Goal: Transaction & Acquisition: Purchase product/service

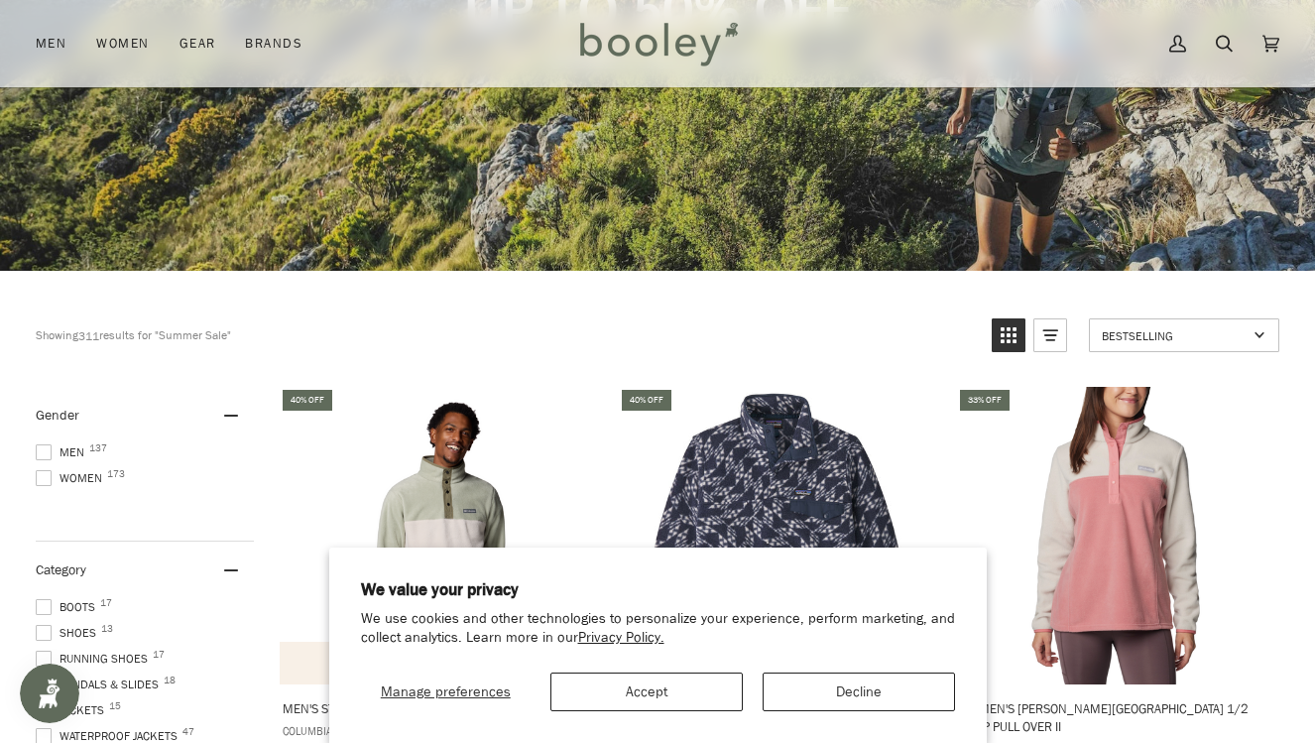
scroll to position [345, 0]
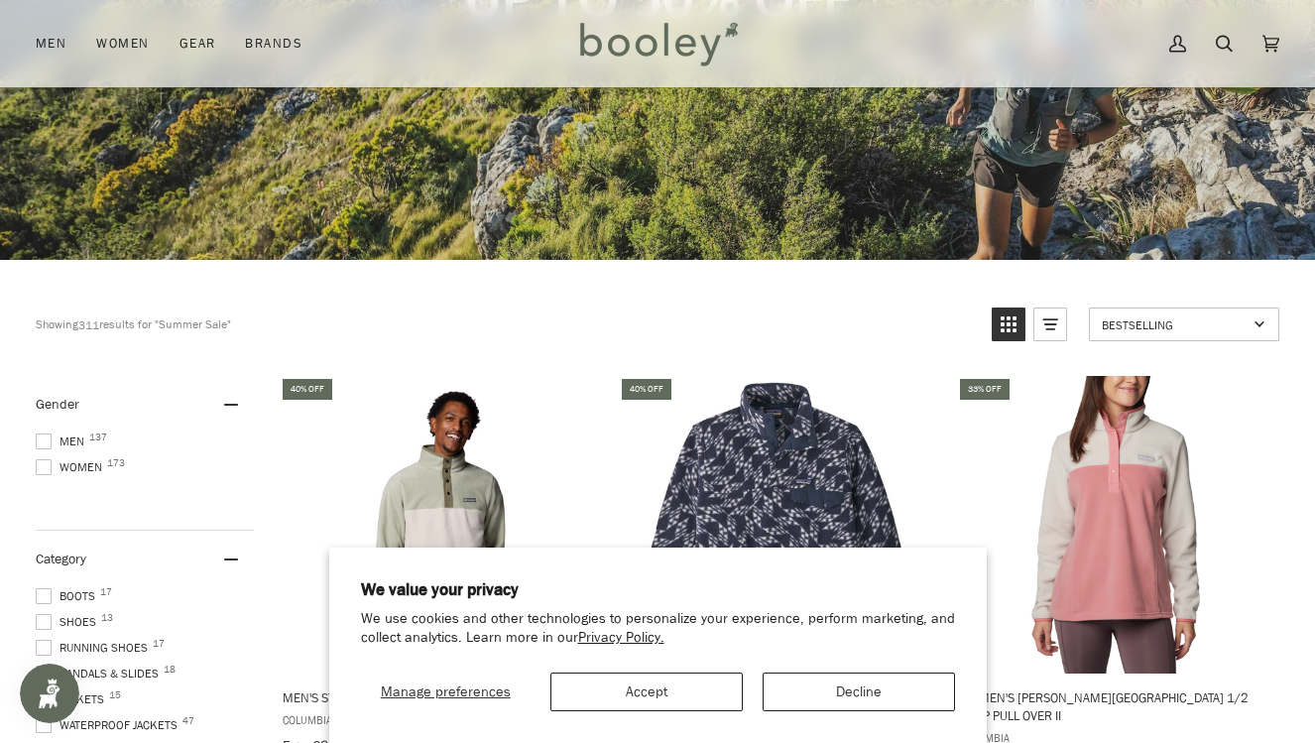
click at [845, 688] on button "Decline" at bounding box center [858, 691] width 192 height 39
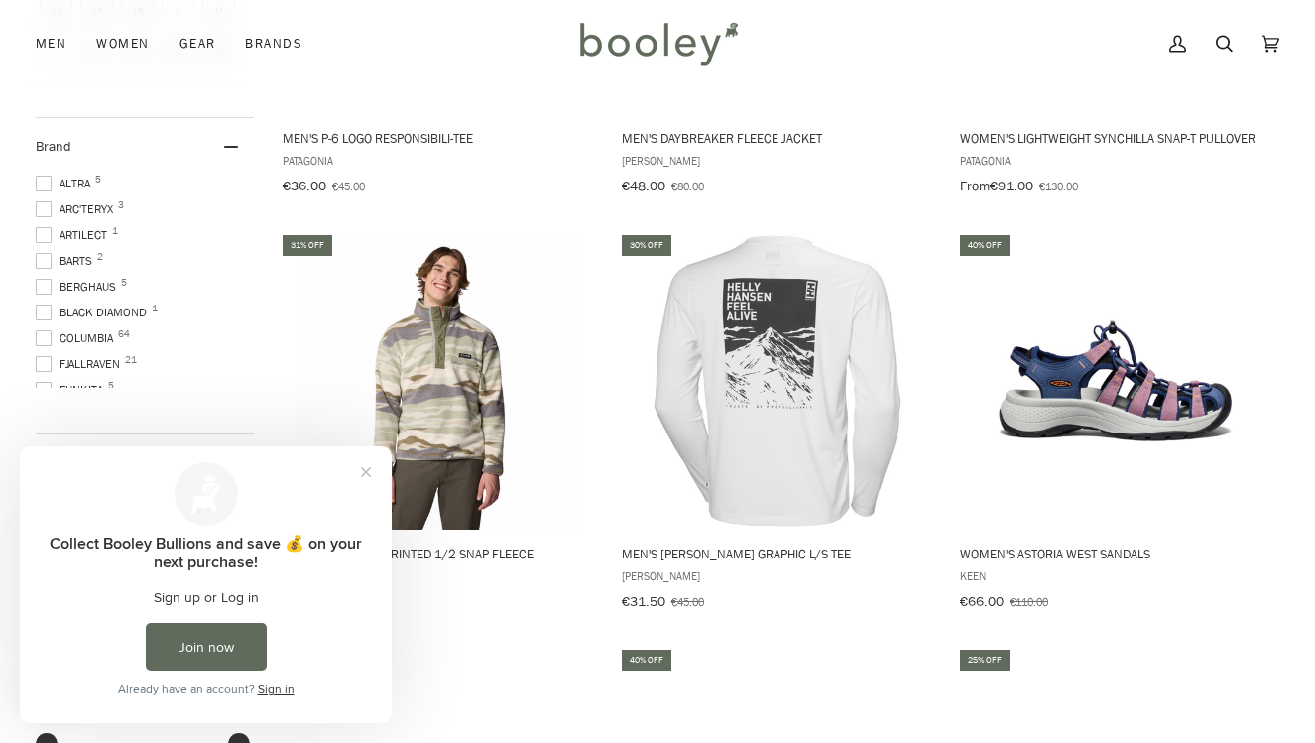
scroll to position [1338, 0]
click at [370, 466] on button "Close prompt" at bounding box center [366, 472] width 36 height 36
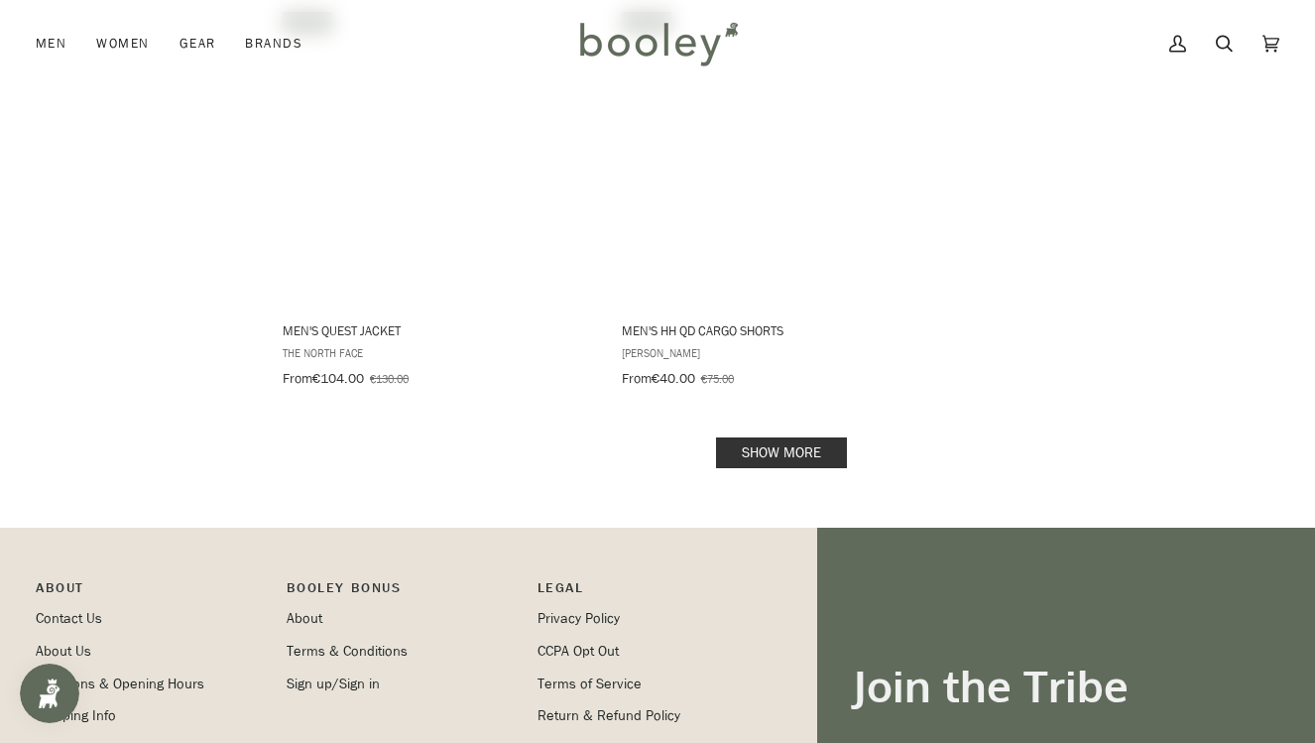
scroll to position [3264, 0]
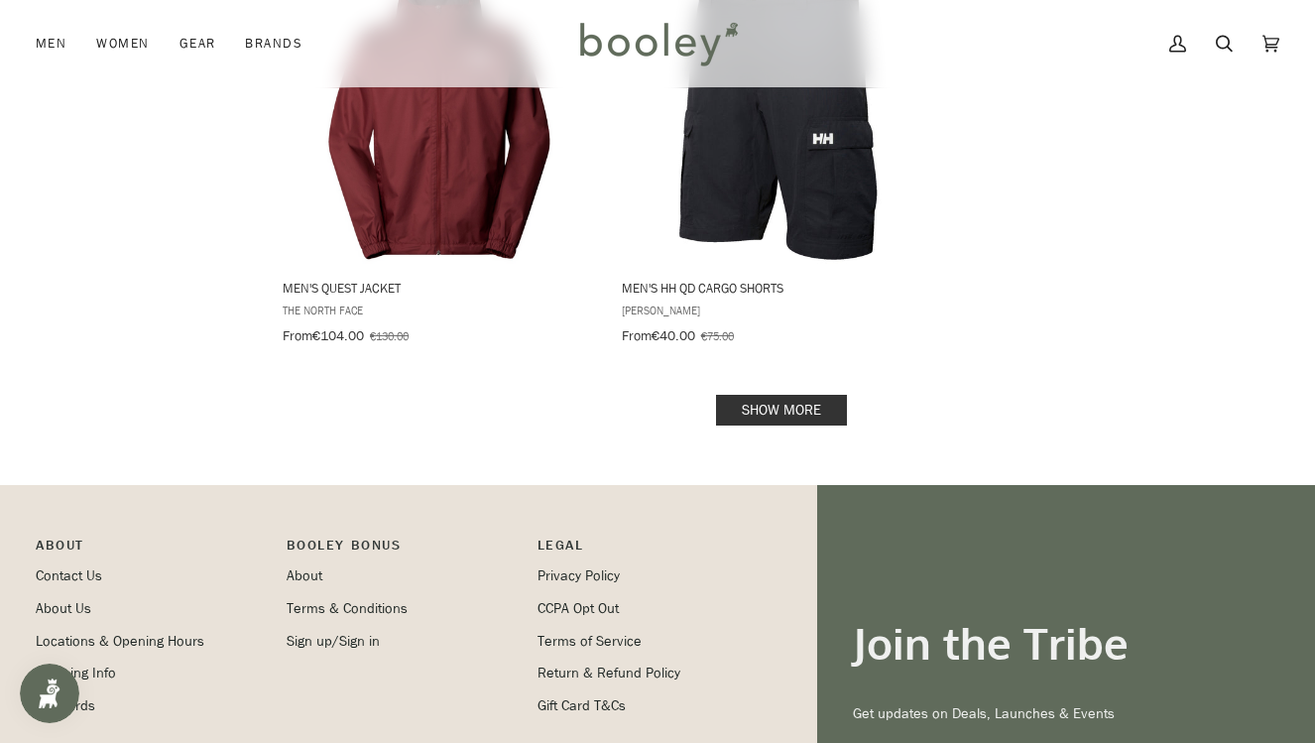
click at [766, 395] on link "Show more" at bounding box center [781, 410] width 131 height 31
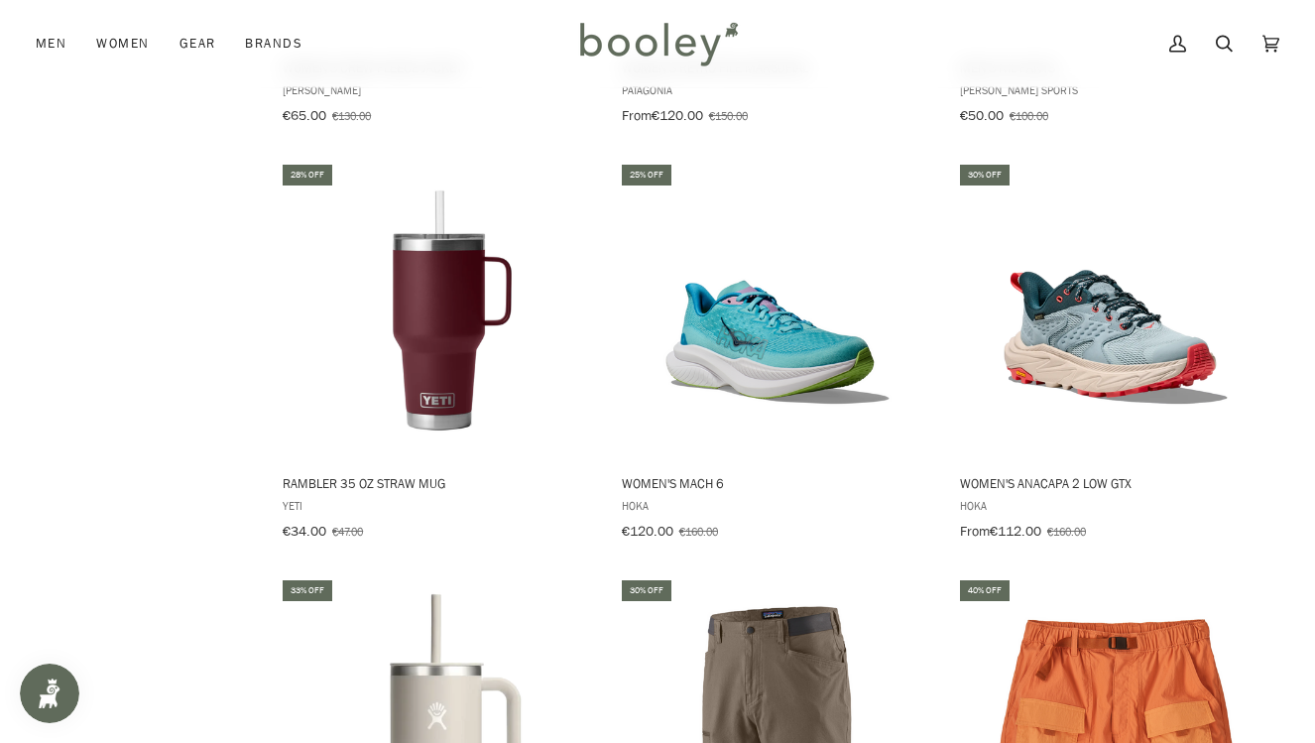
scroll to position [3905, 0]
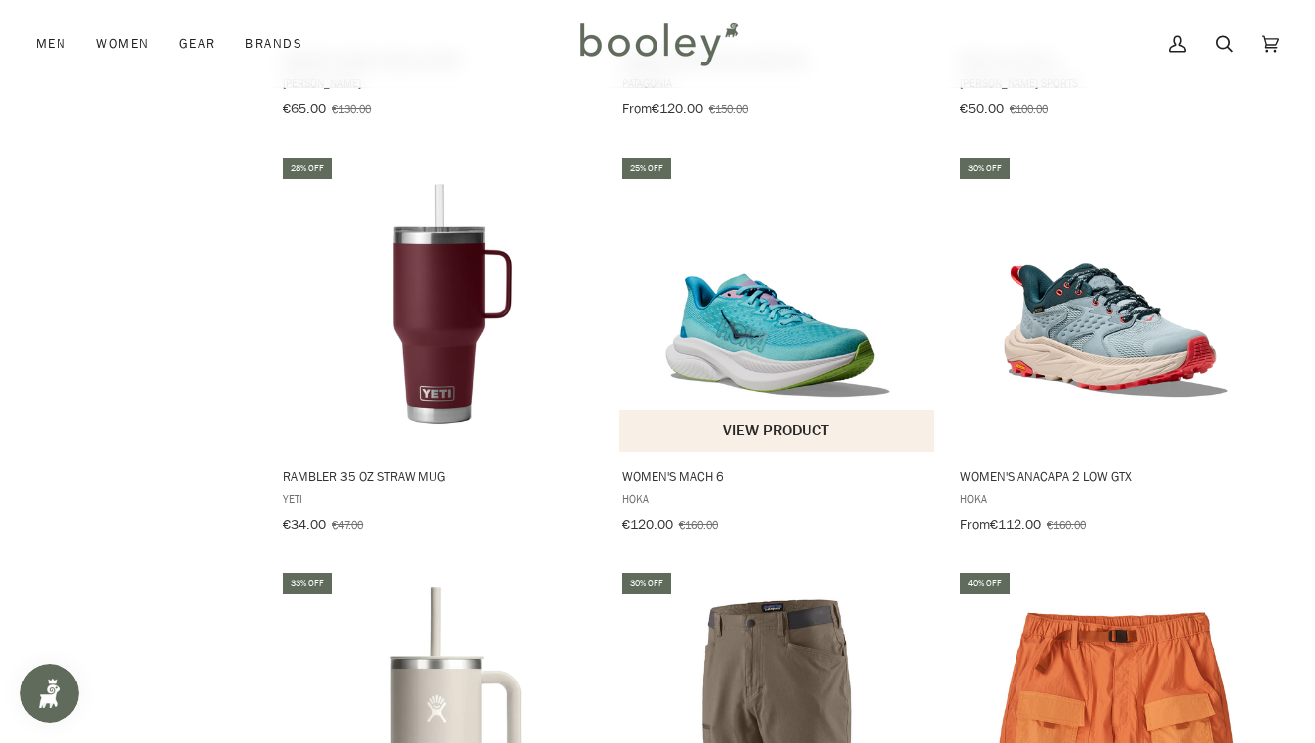
click at [689, 409] on button "View product" at bounding box center [777, 430] width 316 height 43
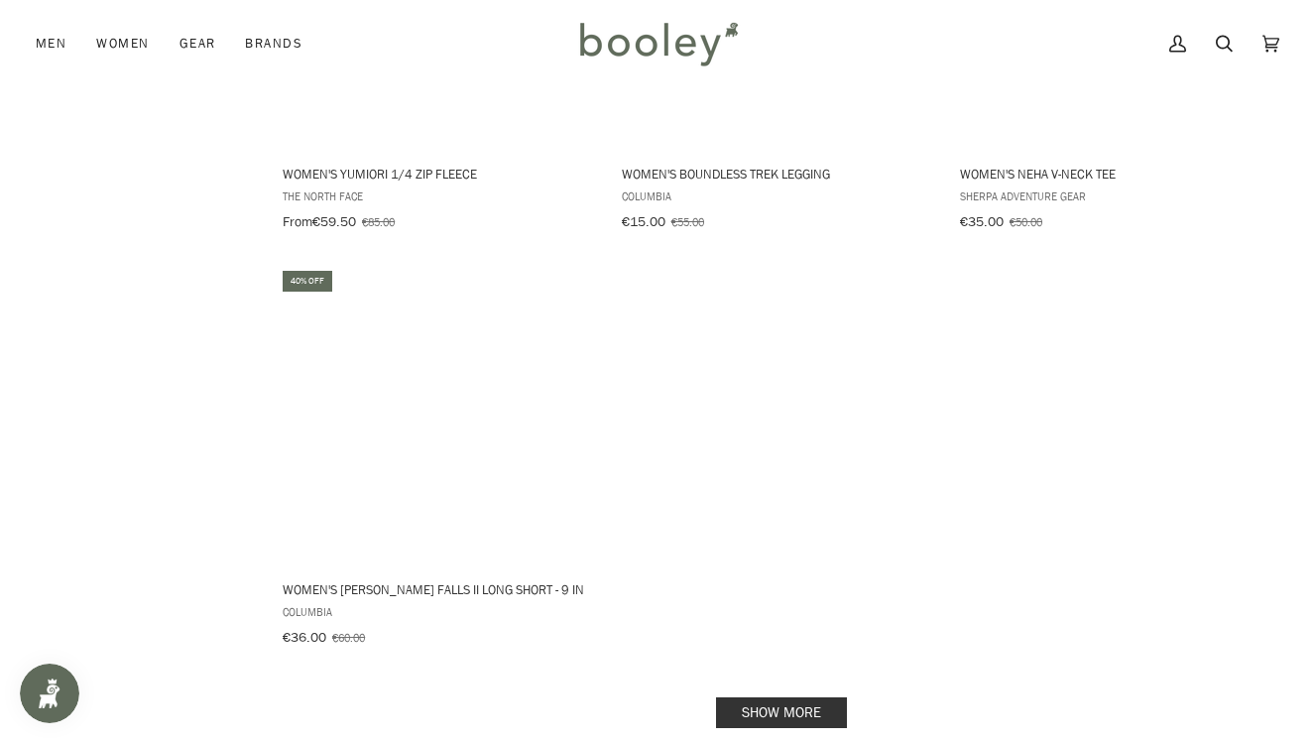
scroll to position [5870, 0]
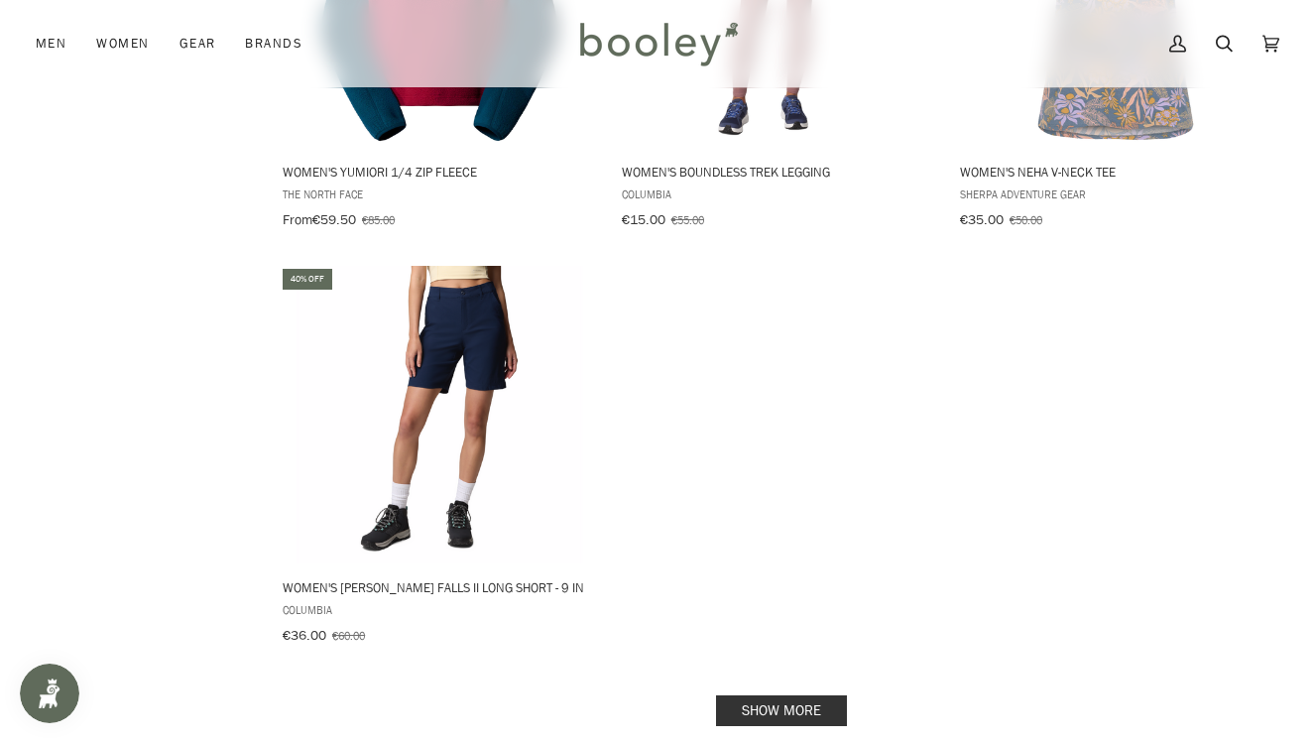
click at [793, 695] on link "Show more" at bounding box center [781, 710] width 131 height 31
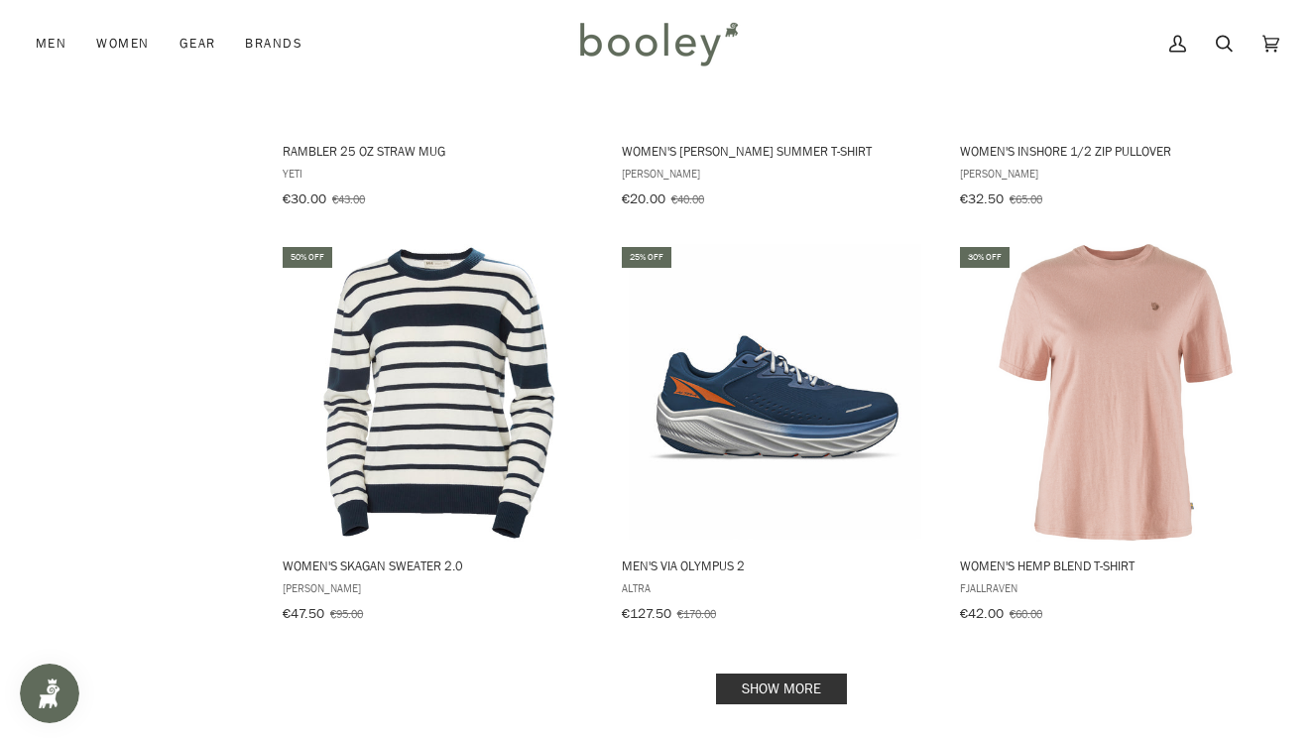
scroll to position [8384, 0]
click at [772, 672] on link "Show more" at bounding box center [781, 687] width 131 height 31
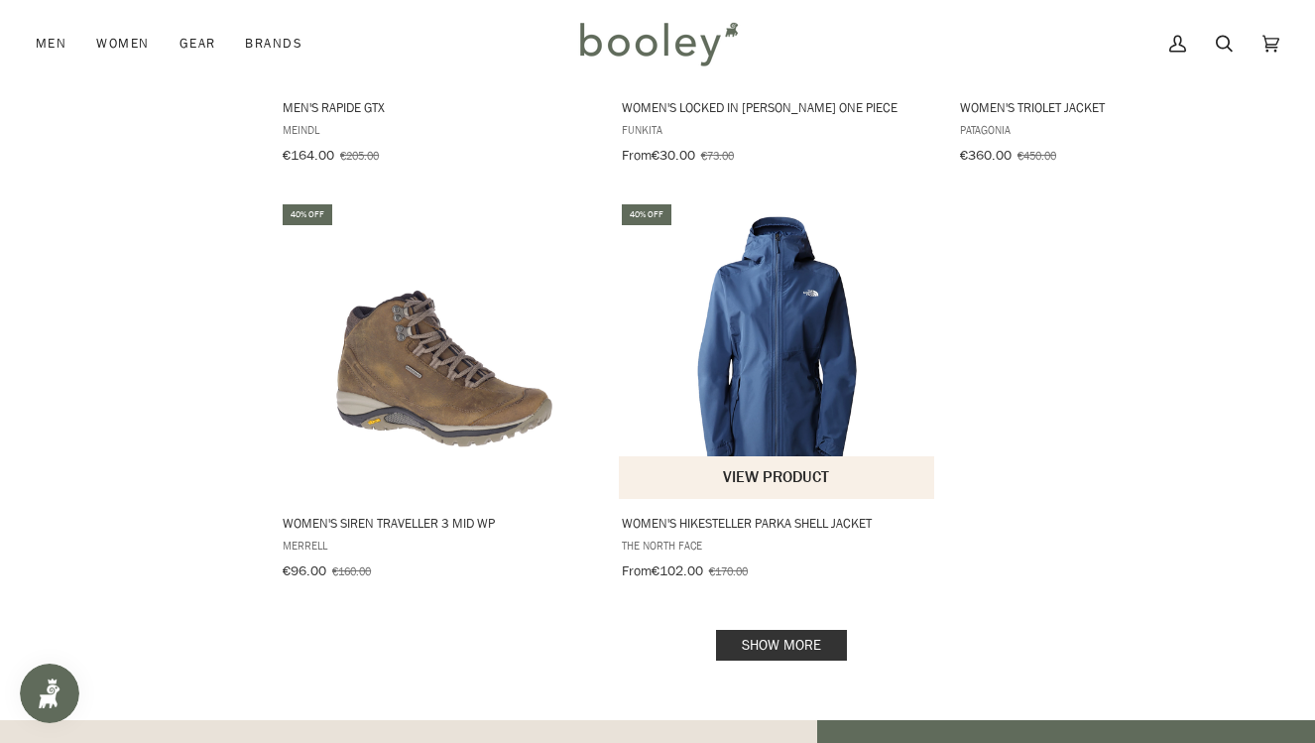
scroll to position [11334, 0]
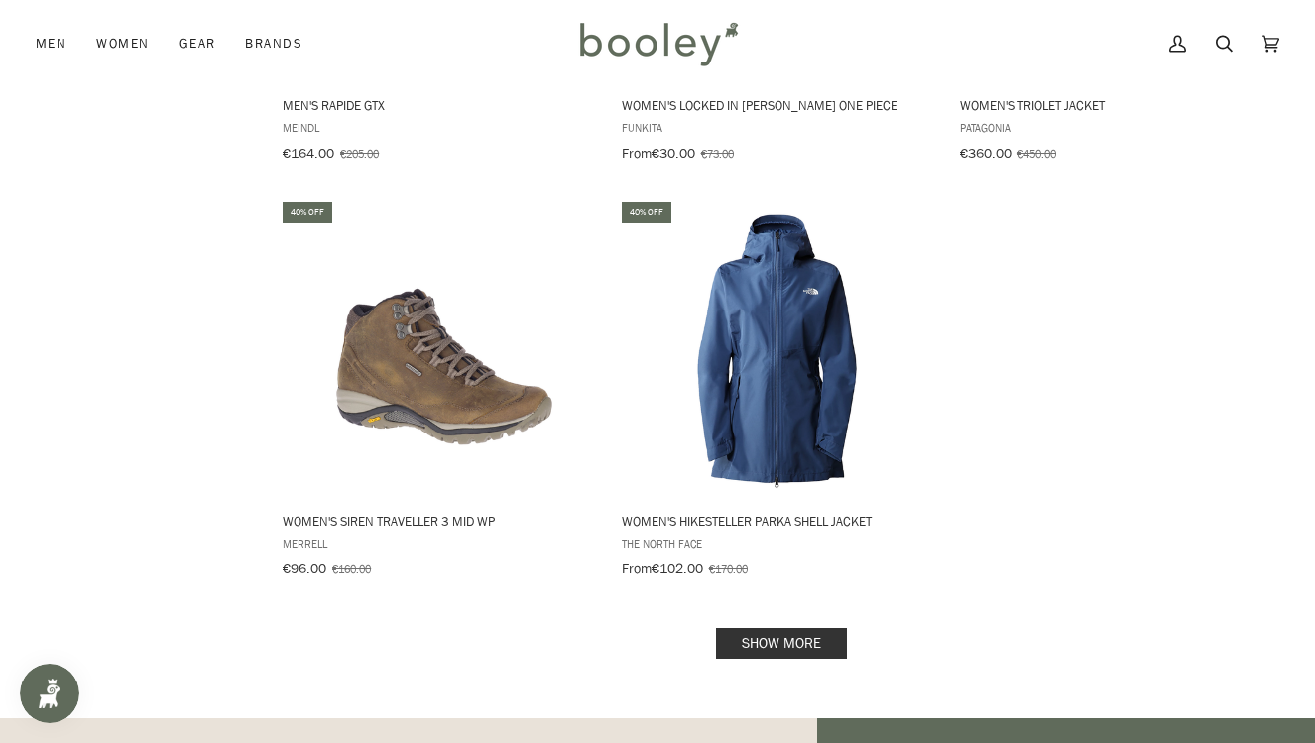
click at [771, 628] on link "Show more" at bounding box center [781, 643] width 131 height 31
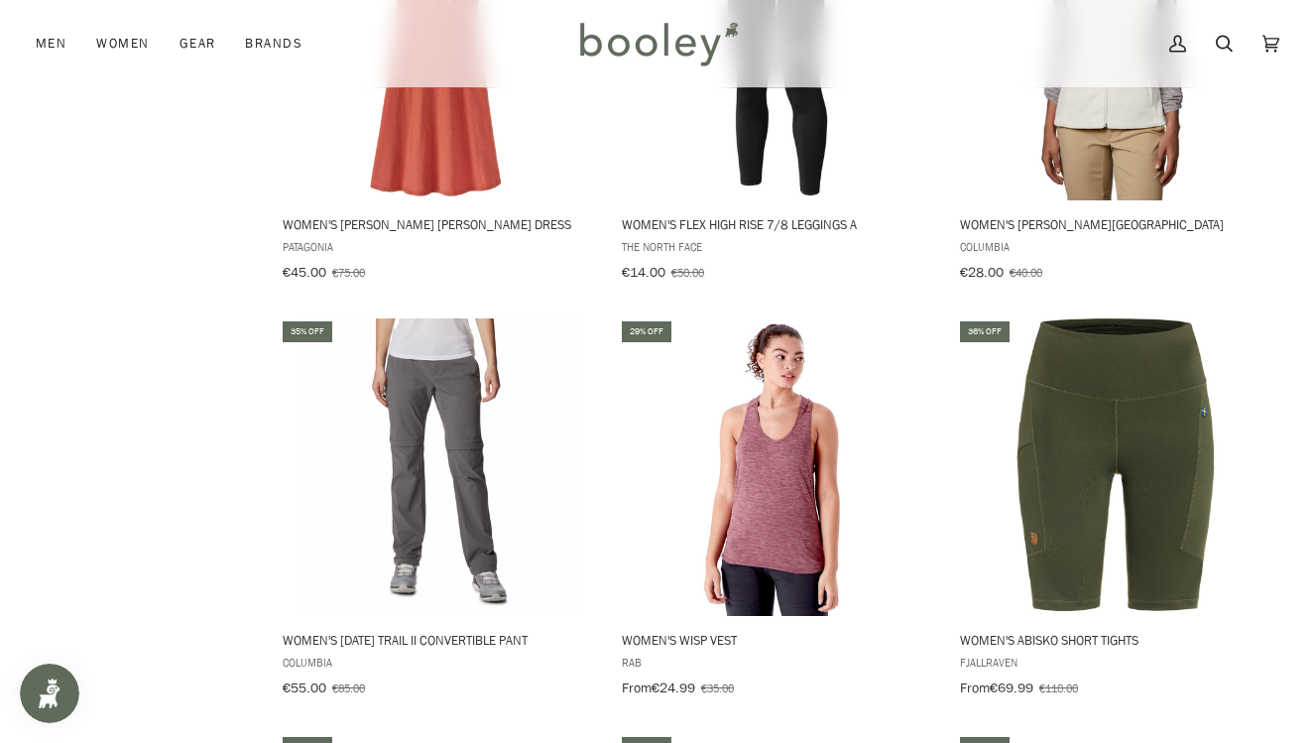
scroll to position [12462, 0]
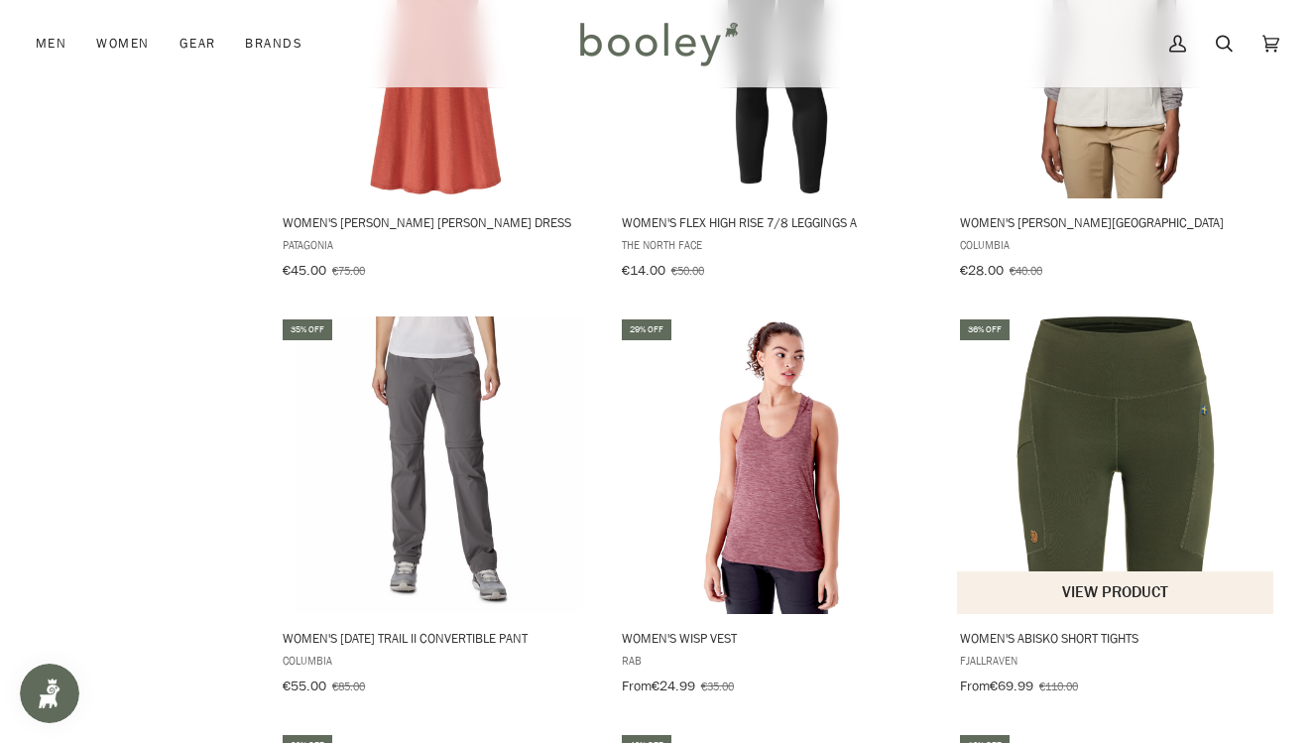
click at [1079, 340] on img "Women's Abisko Short Tights" at bounding box center [1115, 464] width 297 height 297
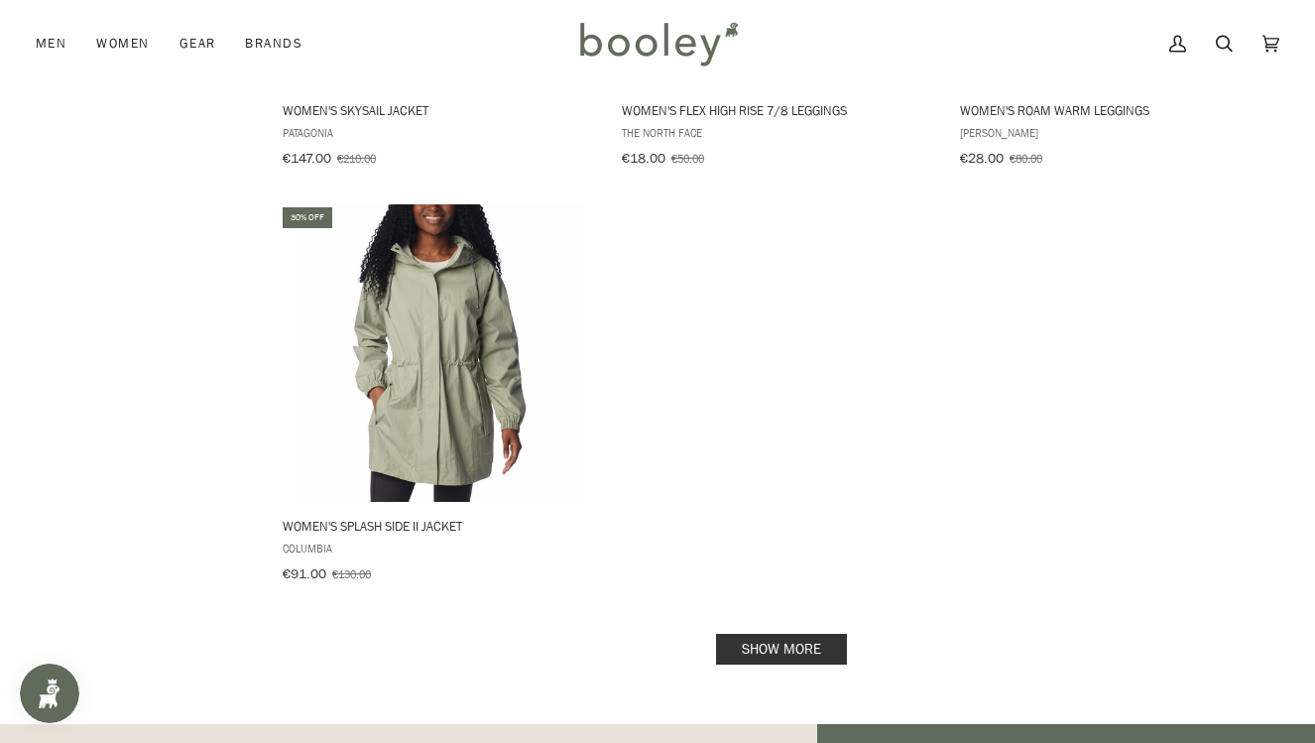
scroll to position [14252, 0]
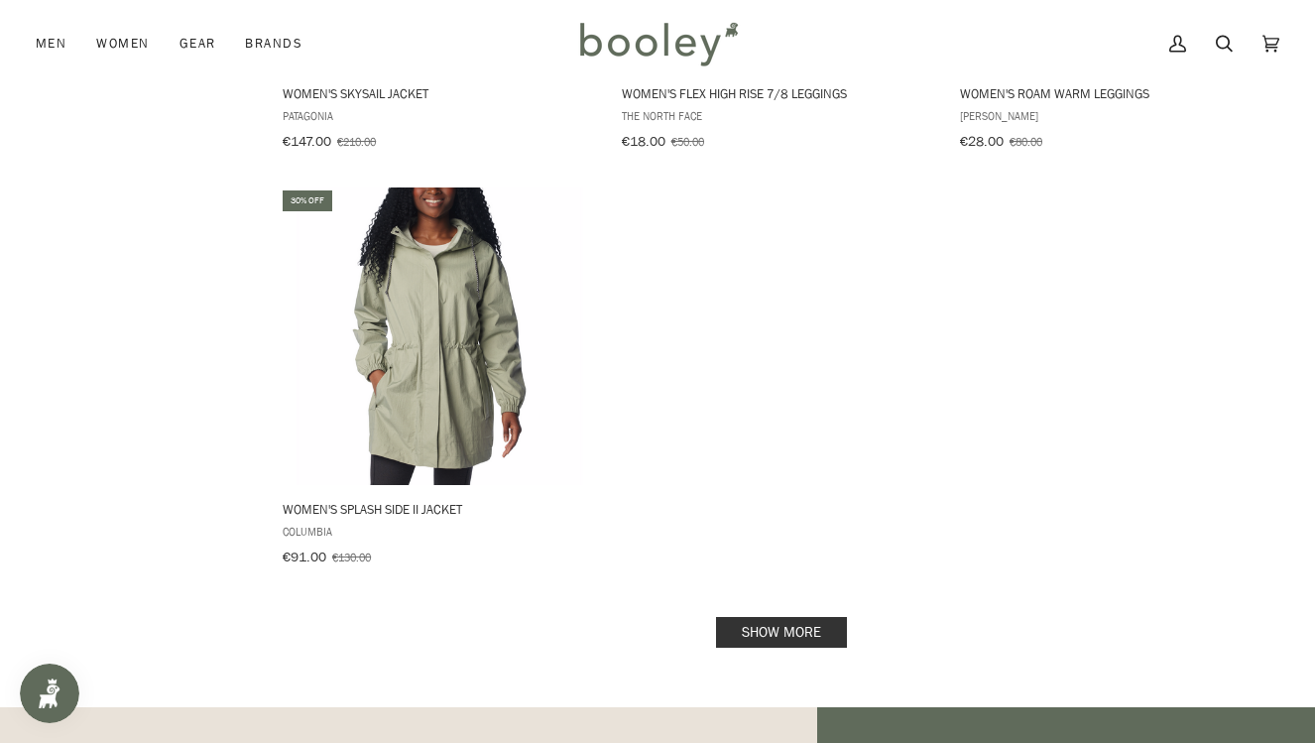
click at [764, 617] on link "Show more" at bounding box center [781, 632] width 131 height 31
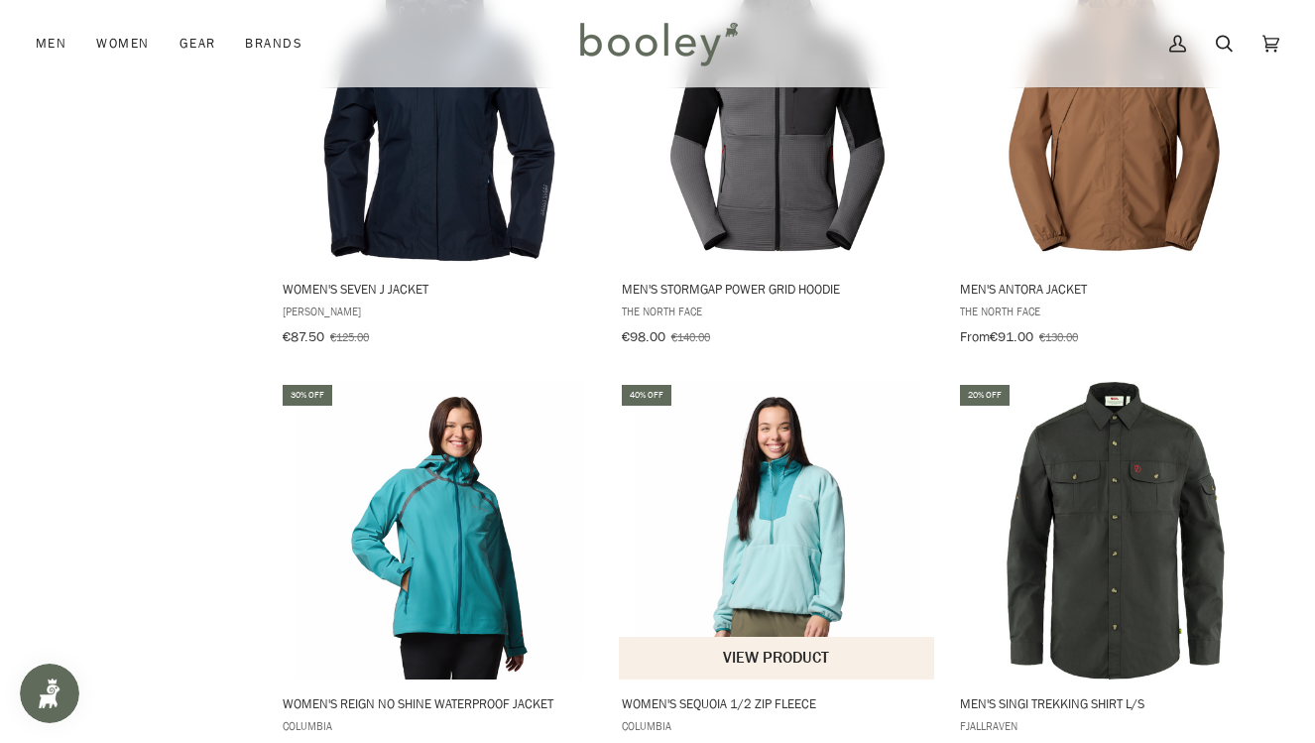
scroll to position [16549, 0]
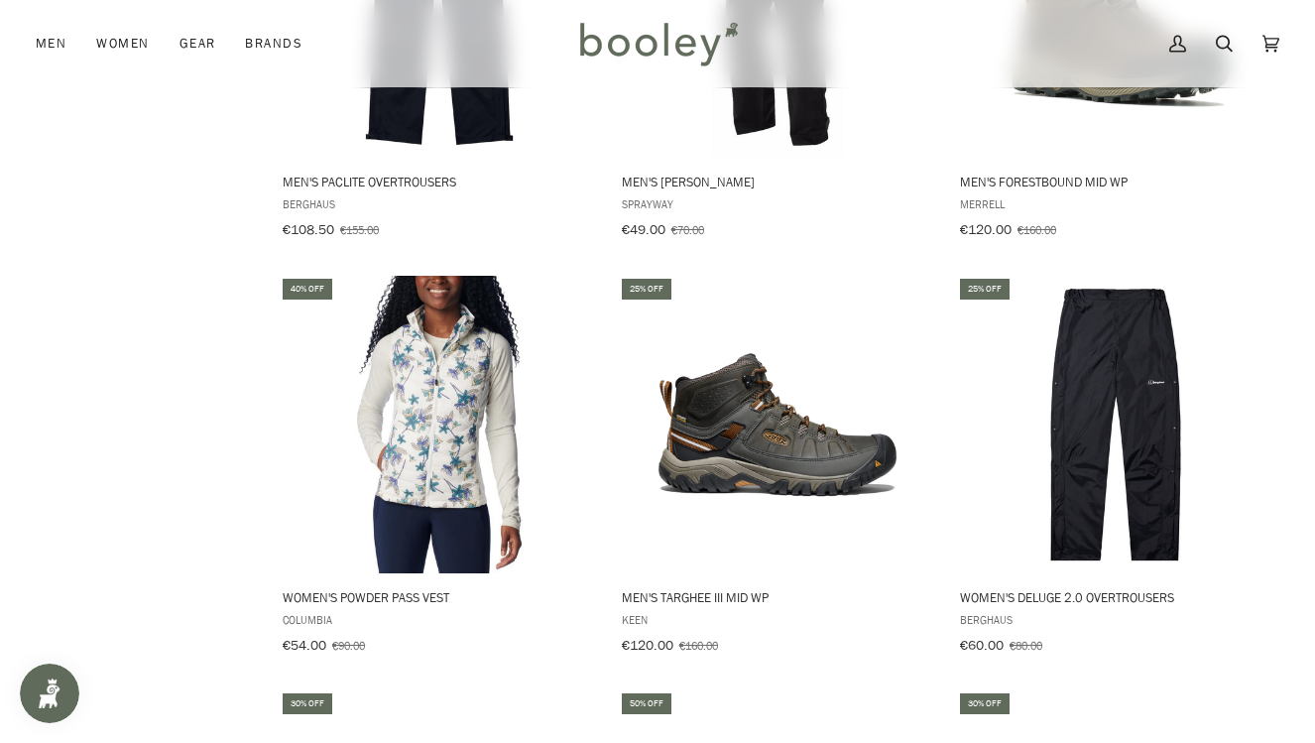
scroll to position [17901, 0]
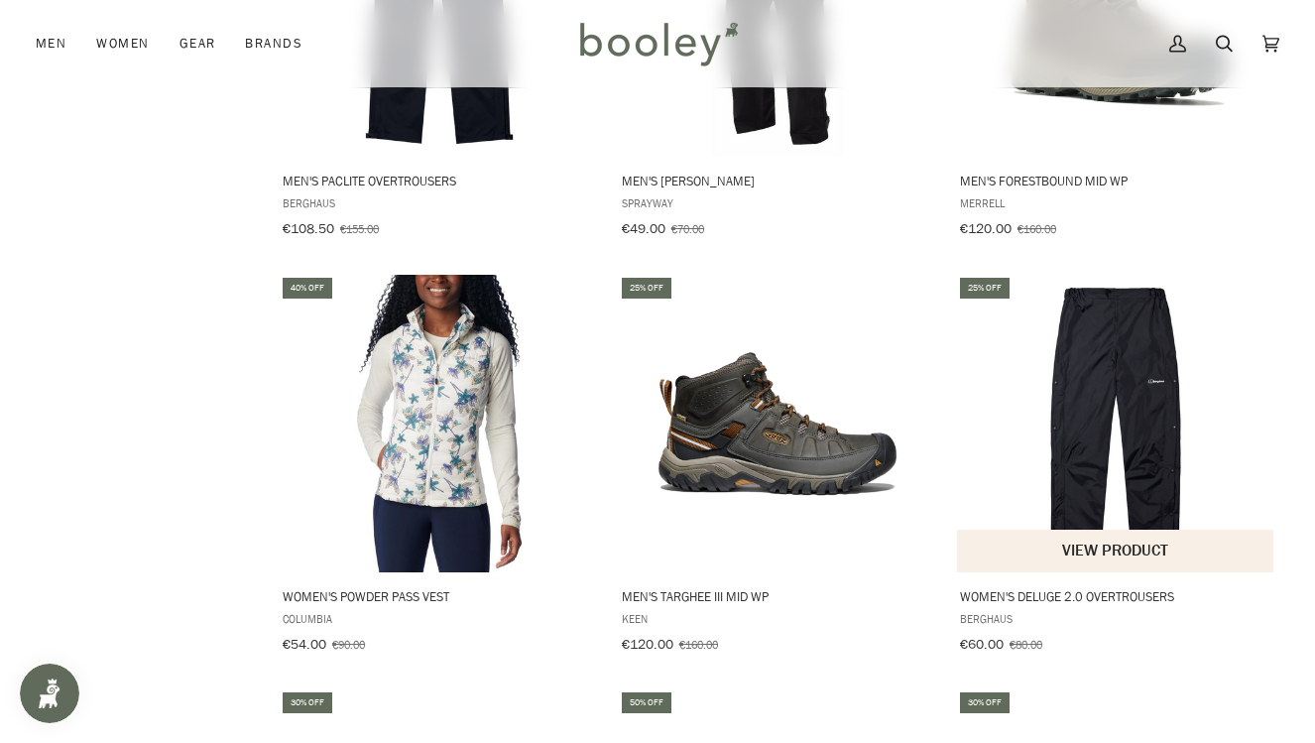
click at [1081, 294] on img "Women's Deluge 2.0 Overtrousers" at bounding box center [1115, 423] width 297 height 297
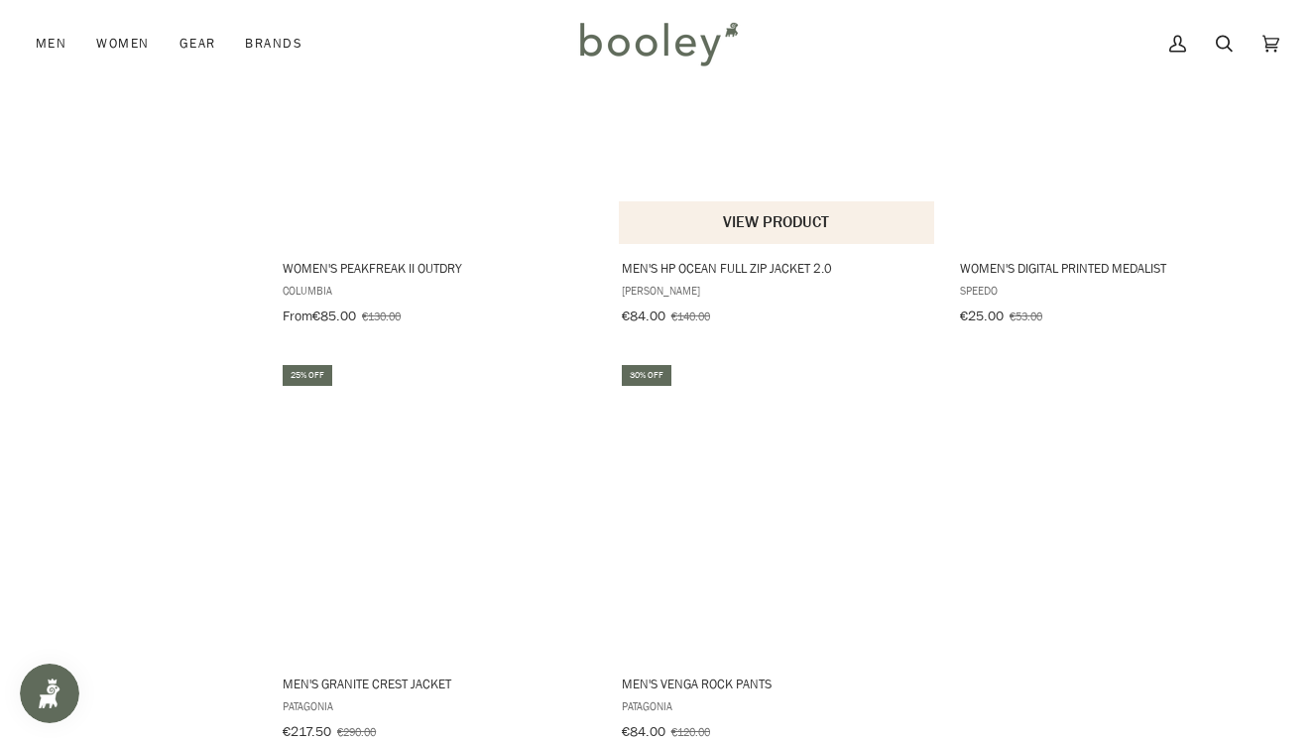
scroll to position [19476, 0]
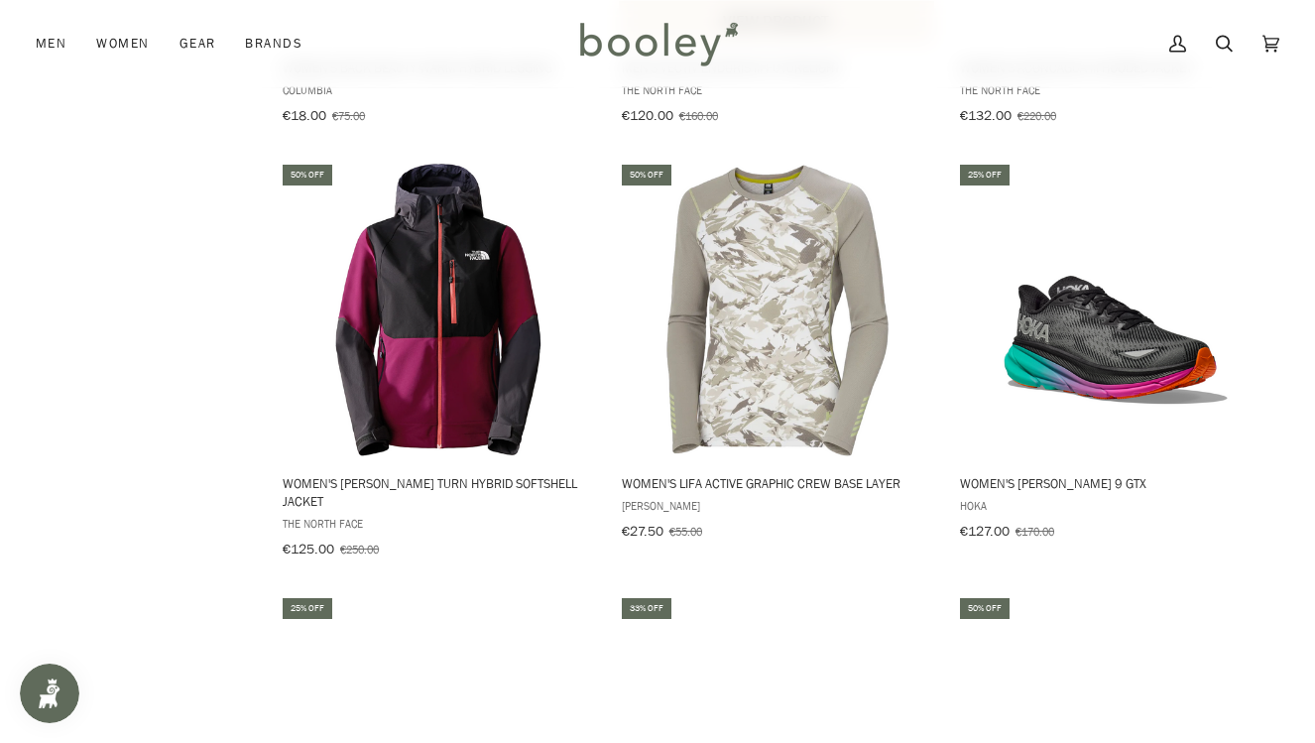
scroll to position [20506, 0]
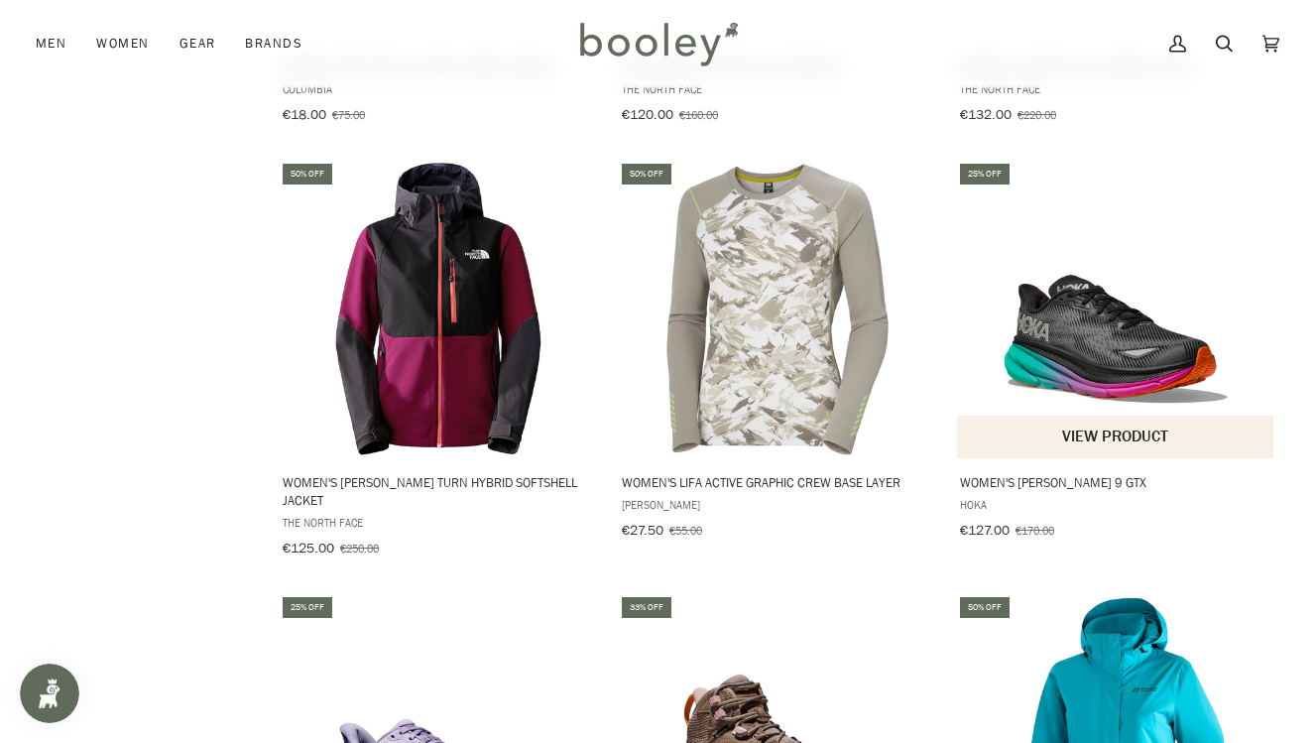
click at [1038, 415] on button "View product" at bounding box center [1115, 436] width 316 height 43
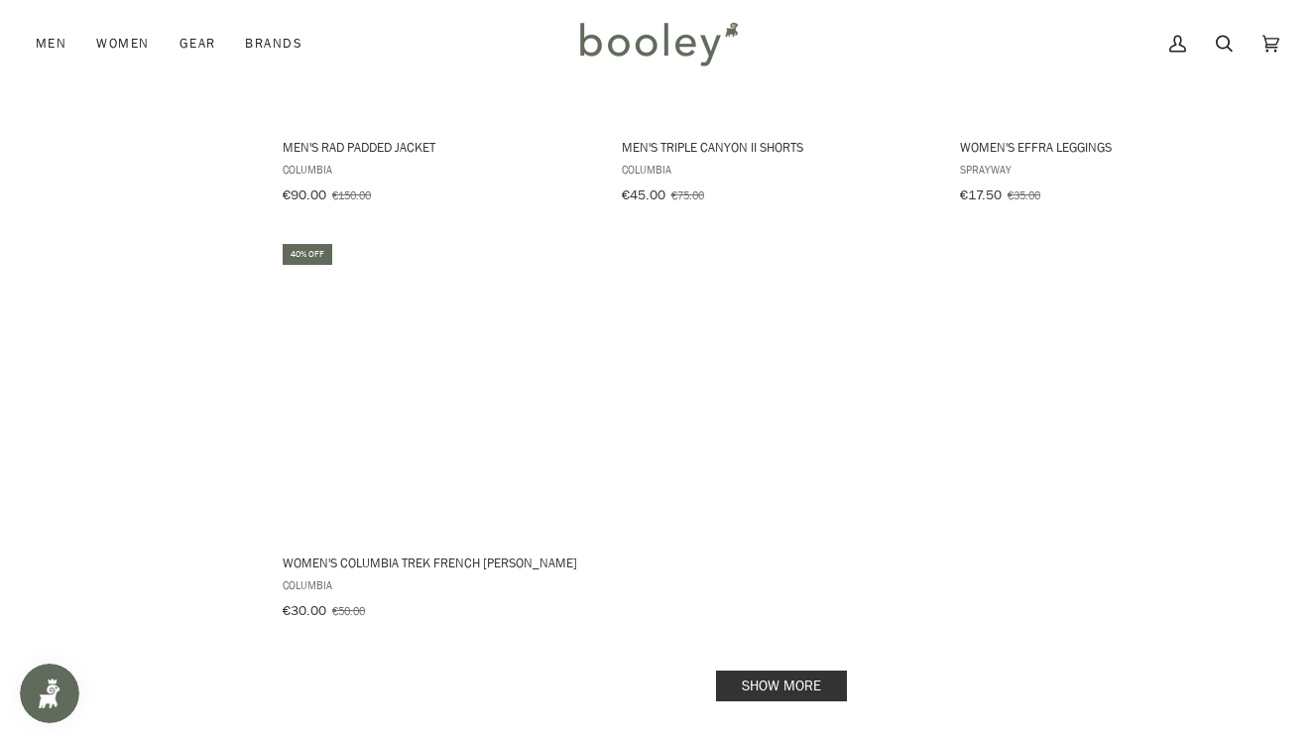
scroll to position [22671, 0]
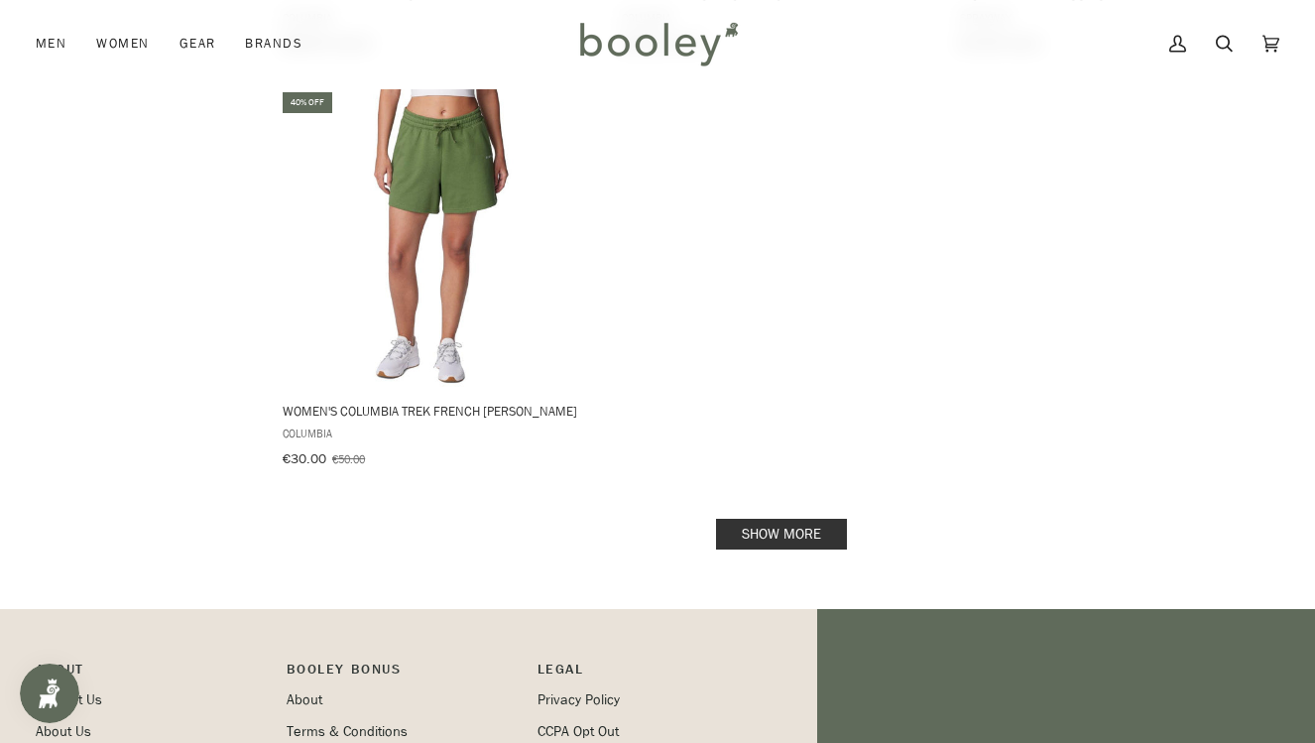
click at [774, 519] on link "Show more" at bounding box center [781, 534] width 131 height 31
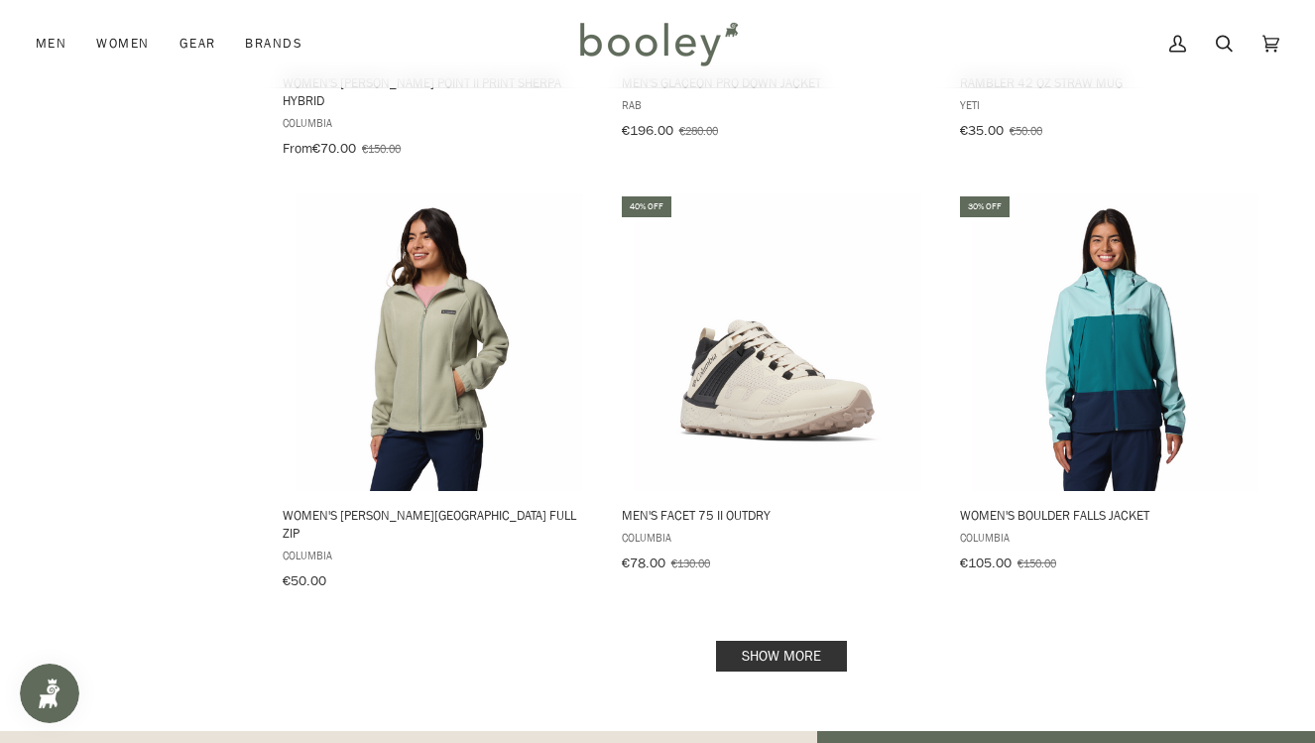
scroll to position [25076, 0]
click at [779, 639] on link "Show more" at bounding box center [781, 654] width 131 height 31
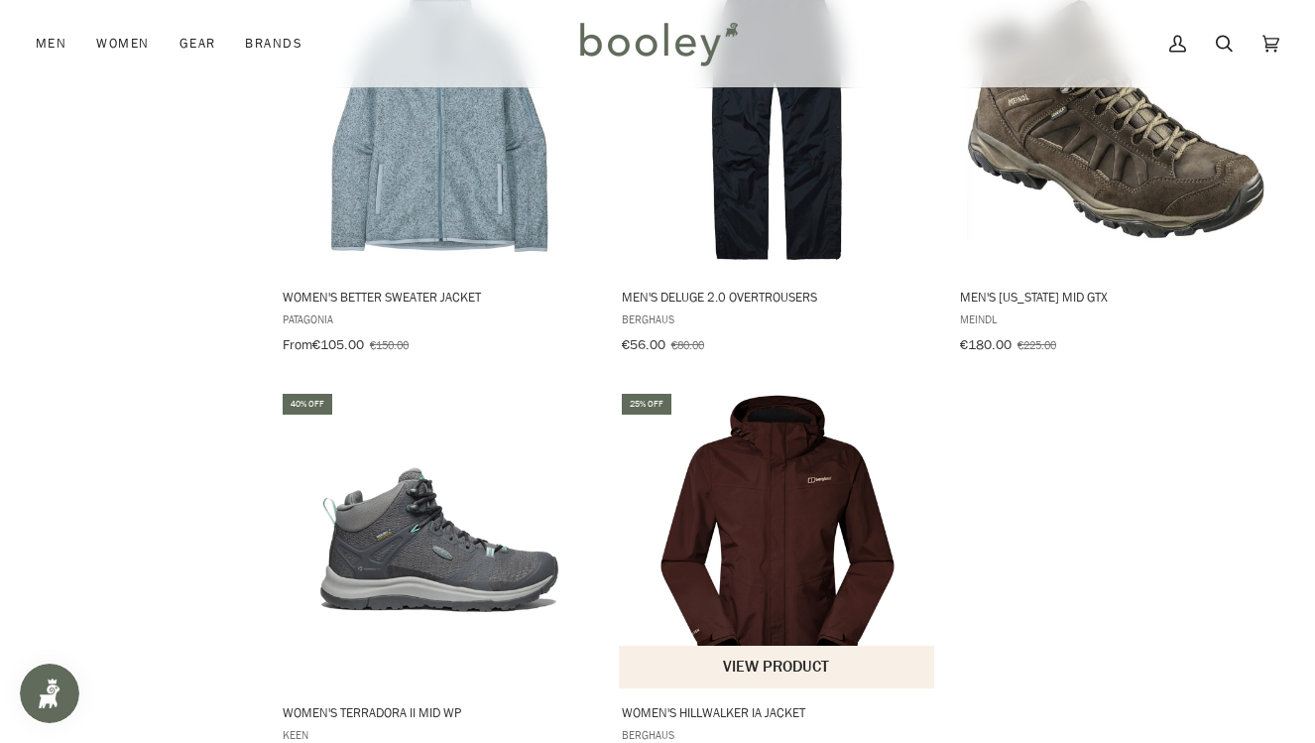
scroll to position [27808, 0]
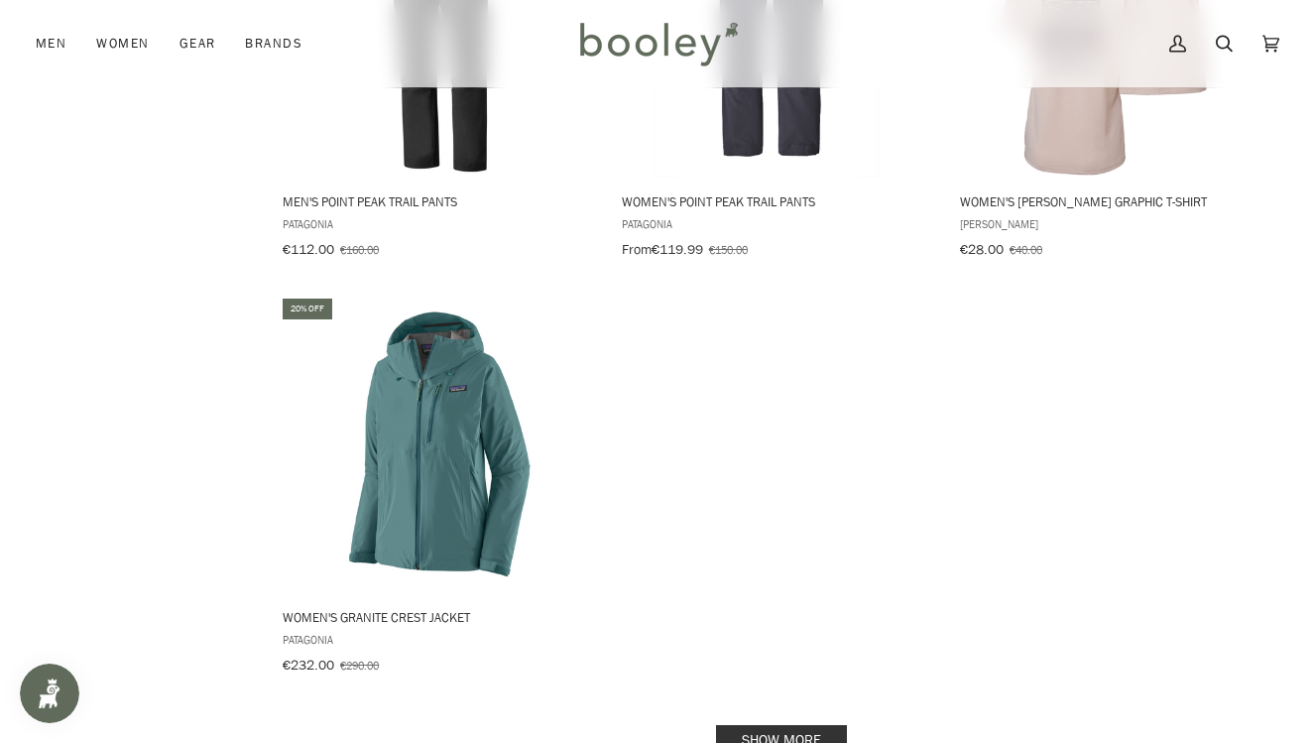
scroll to position [30841, 0]
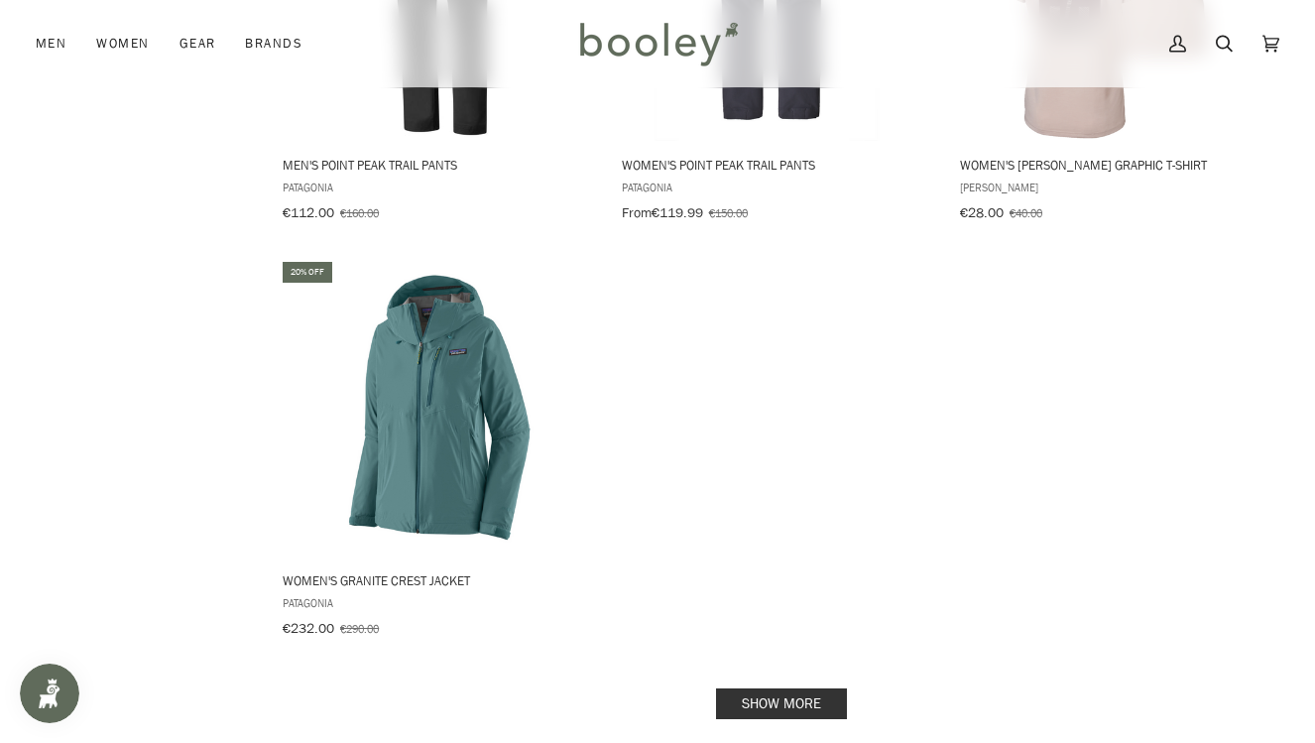
click at [795, 688] on link "Show more" at bounding box center [781, 703] width 131 height 31
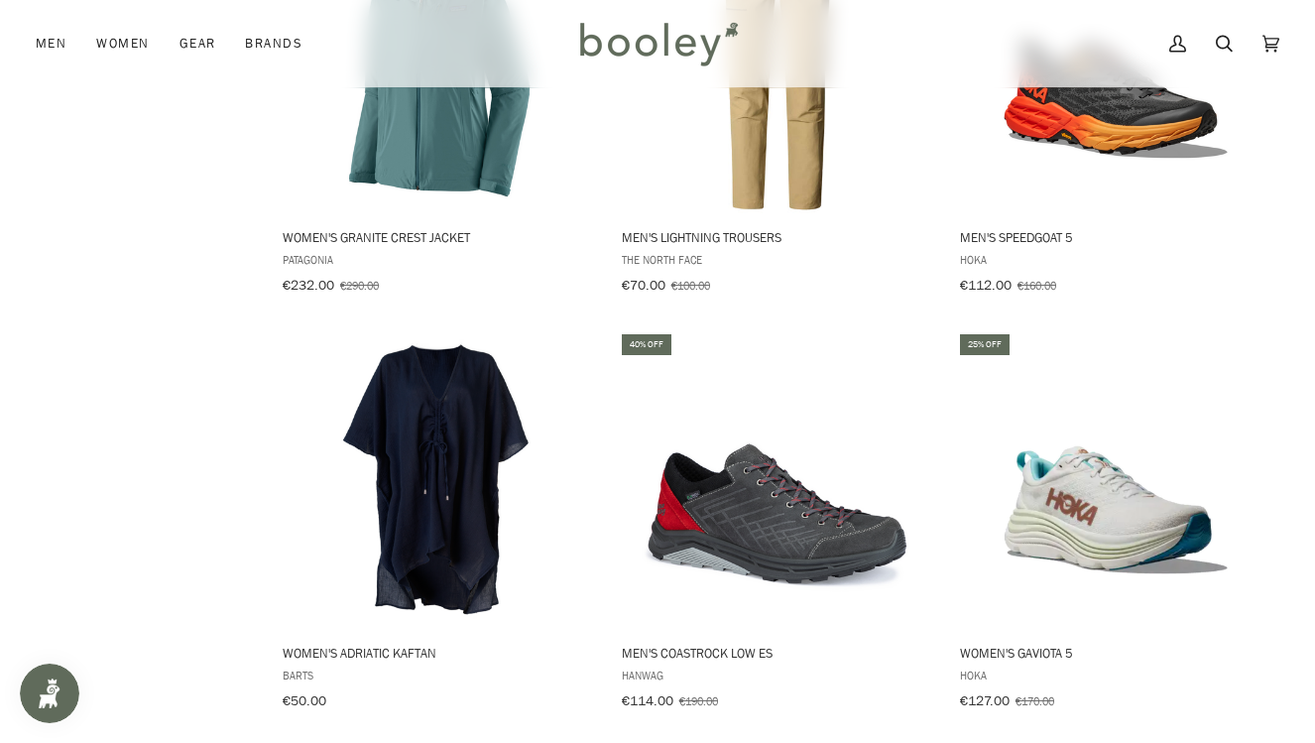
scroll to position [31186, 0]
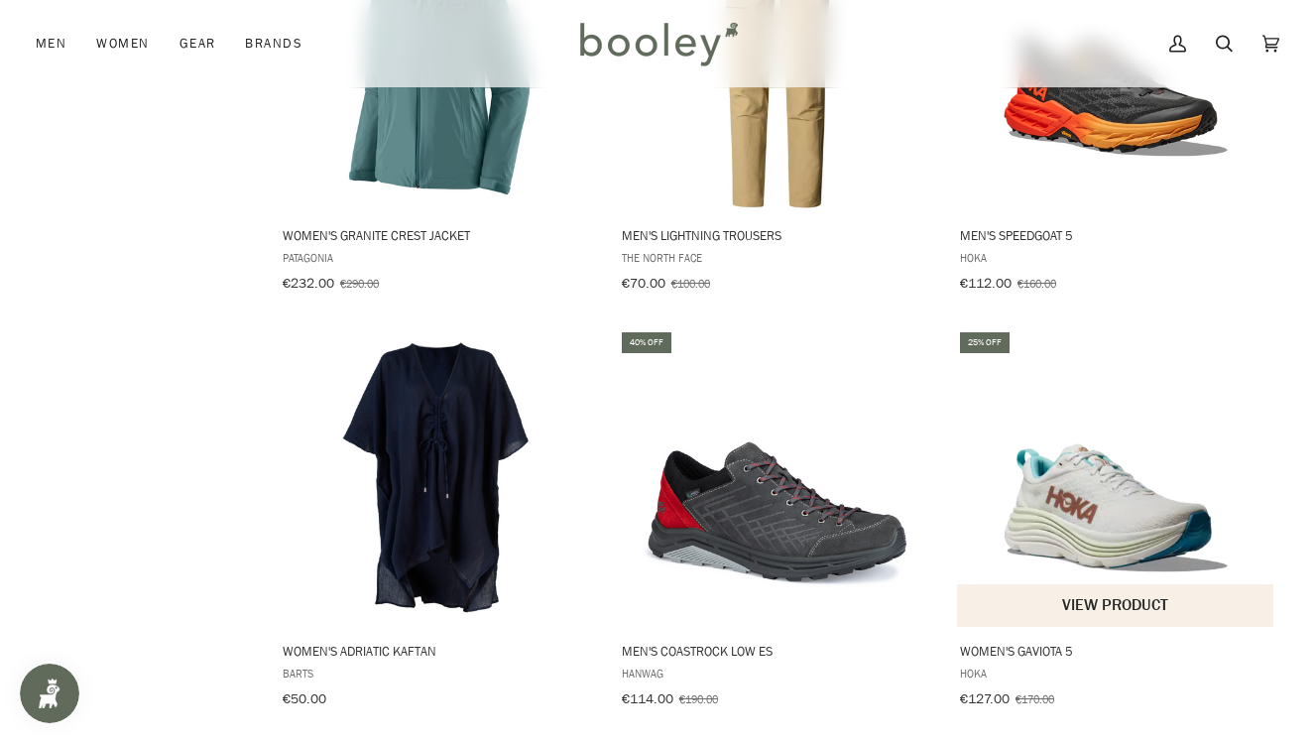
click at [1001, 641] on span "Women's Gaviota 5" at bounding box center [1116, 650] width 312 height 18
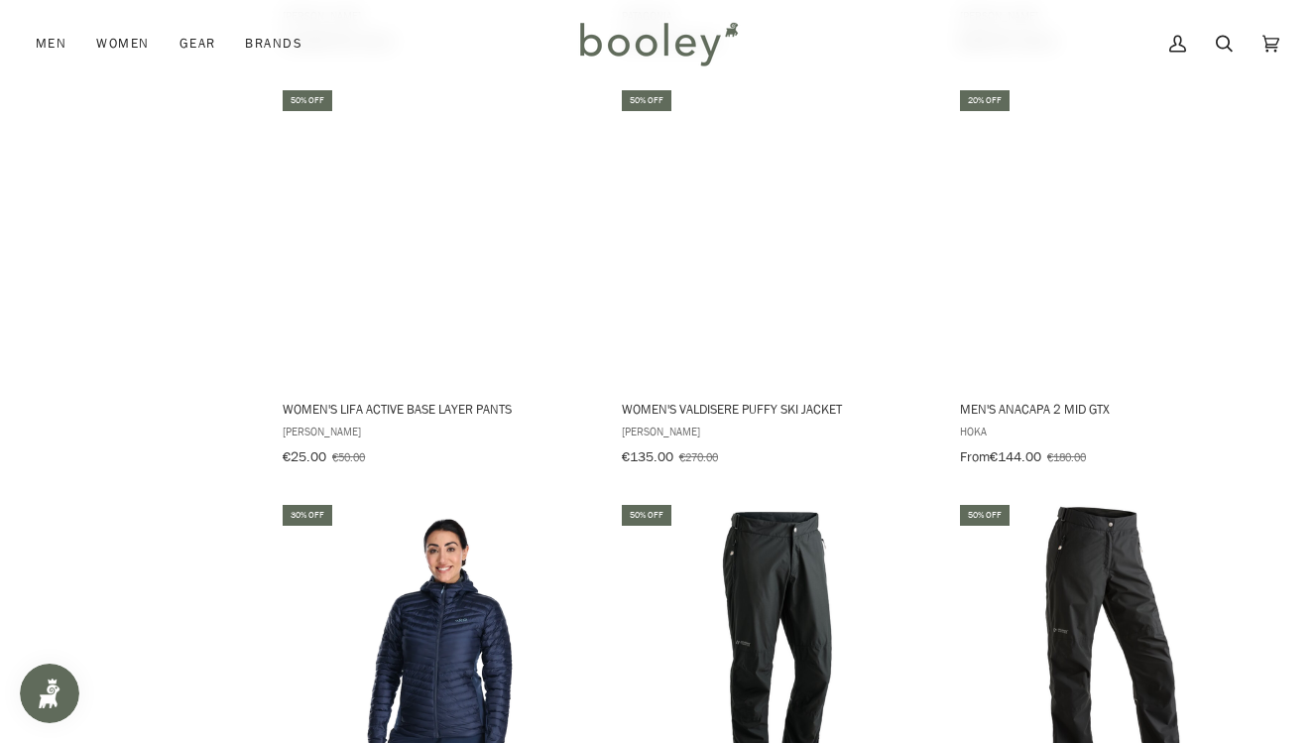
scroll to position [33107, 0]
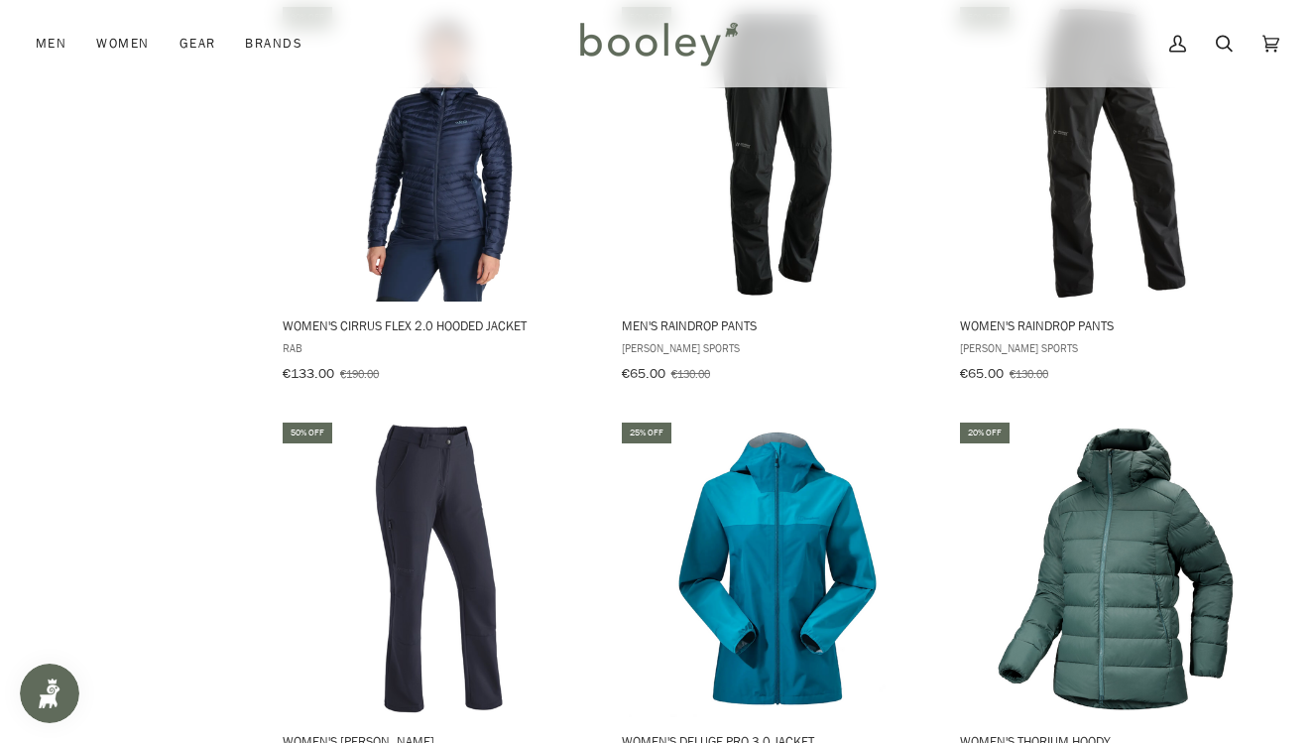
scroll to position [33607, 0]
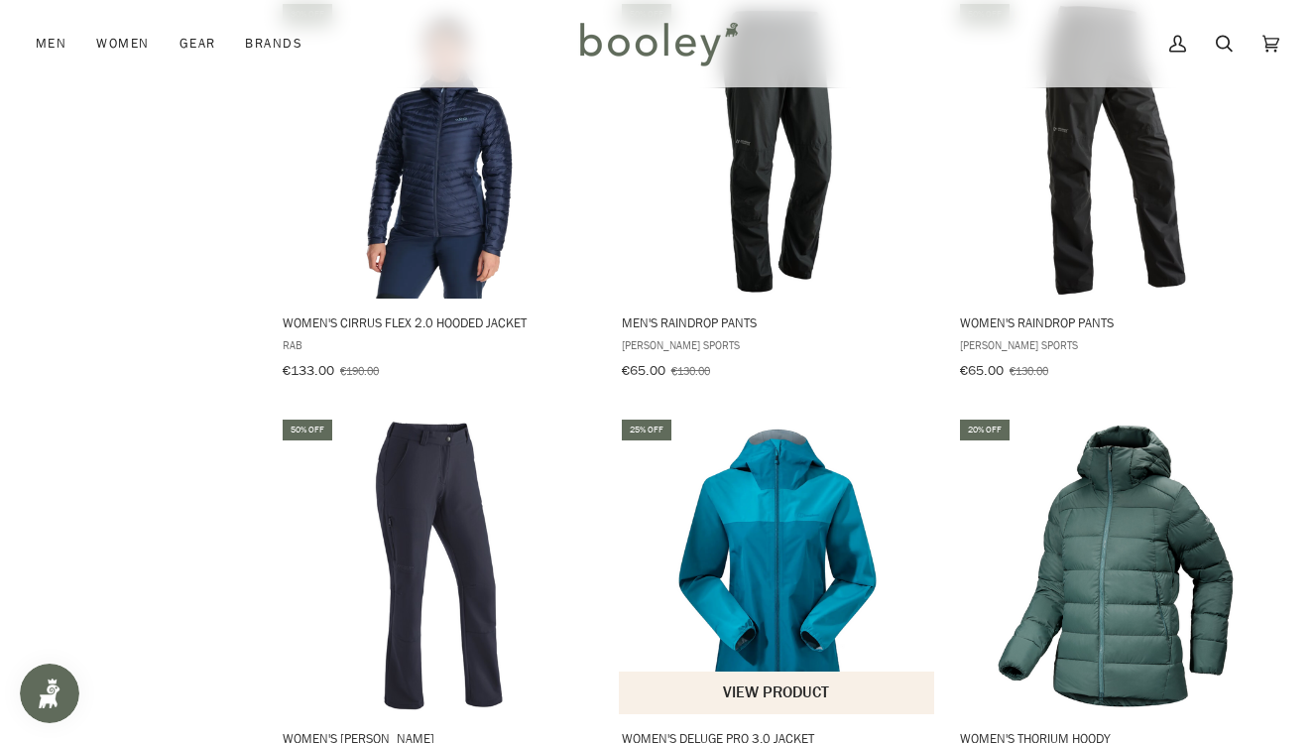
click at [770, 416] on img "Women's Deluge Pro 3.0 Jacket" at bounding box center [777, 564] width 297 height 297
click at [750, 671] on button "View product" at bounding box center [777, 692] width 316 height 43
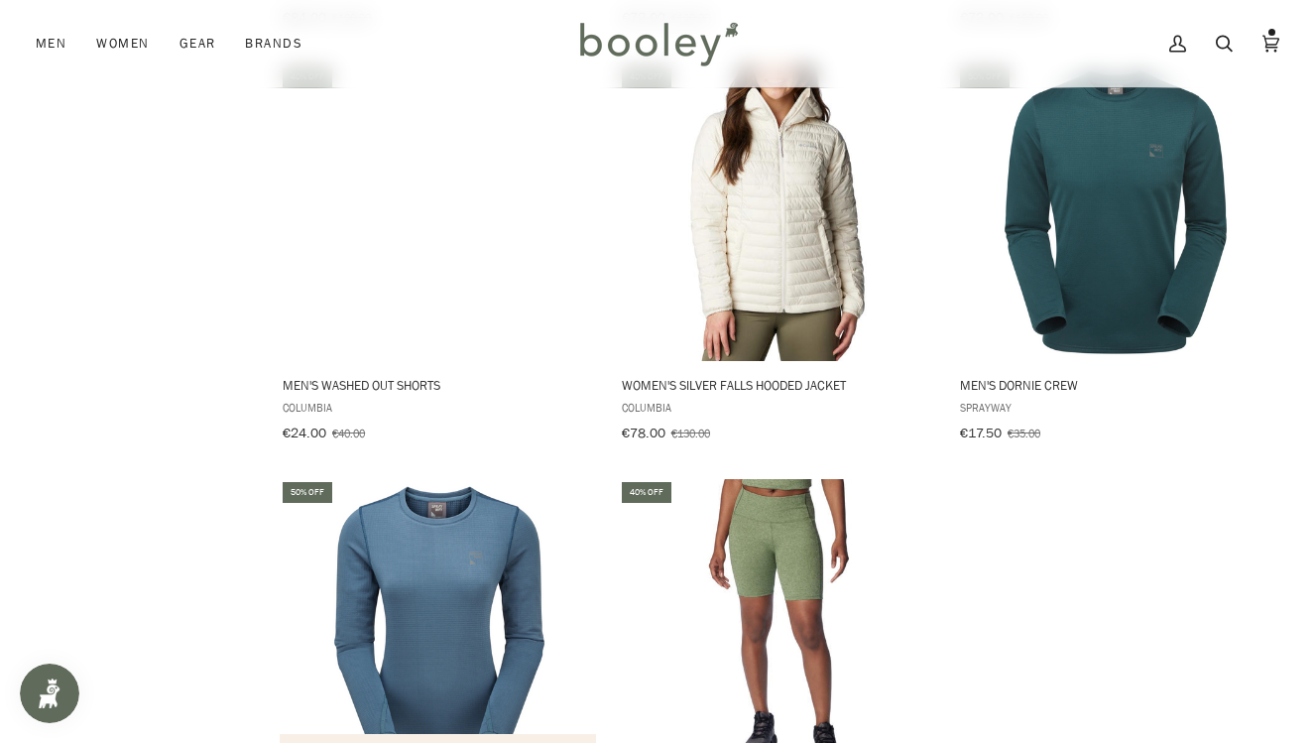
scroll to position [36037, 0]
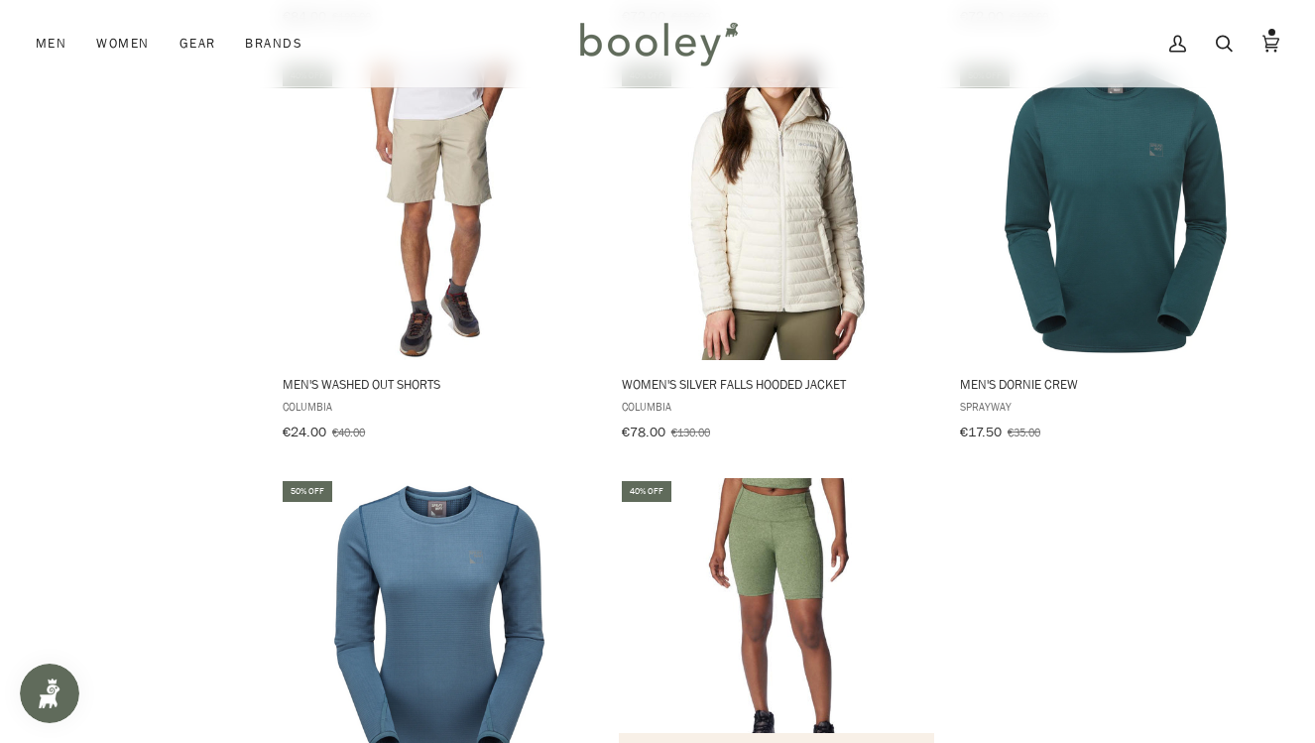
click at [808, 478] on img "Women's Columbia Hike II Half Tights" at bounding box center [777, 626] width 297 height 297
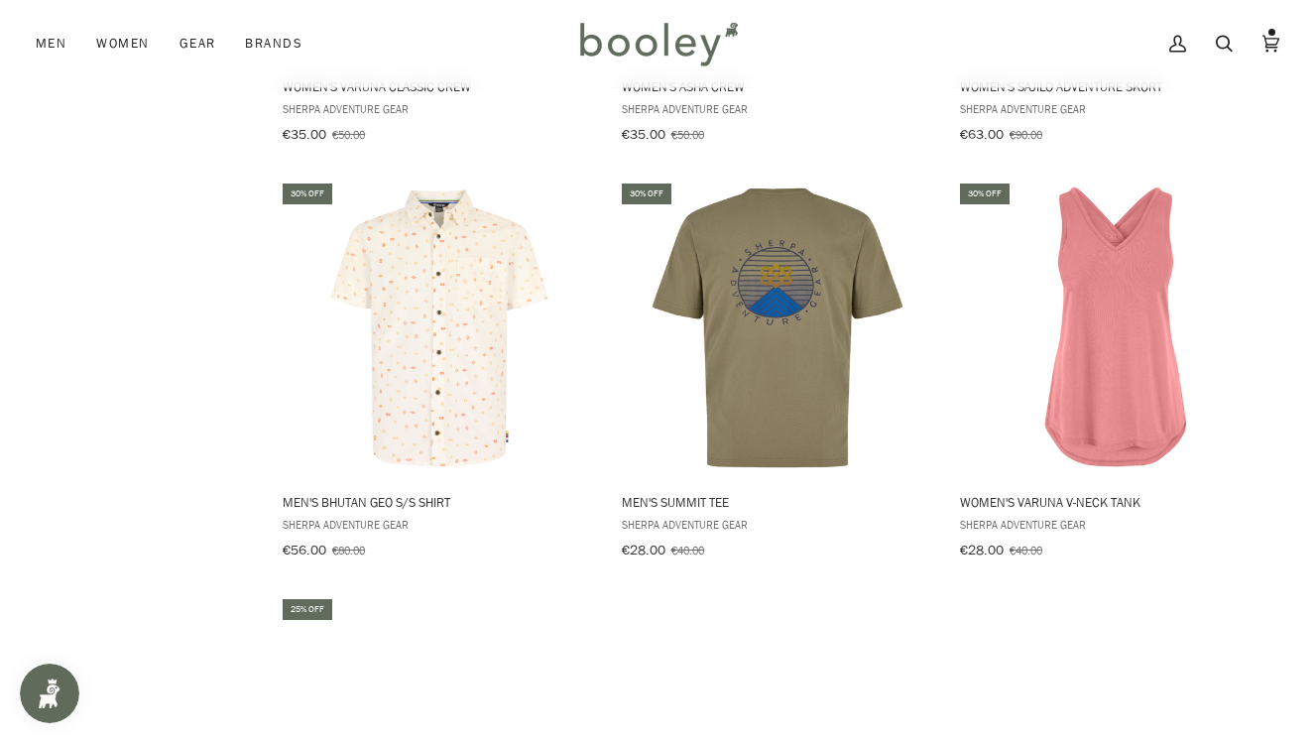
scroll to position [38845, 0]
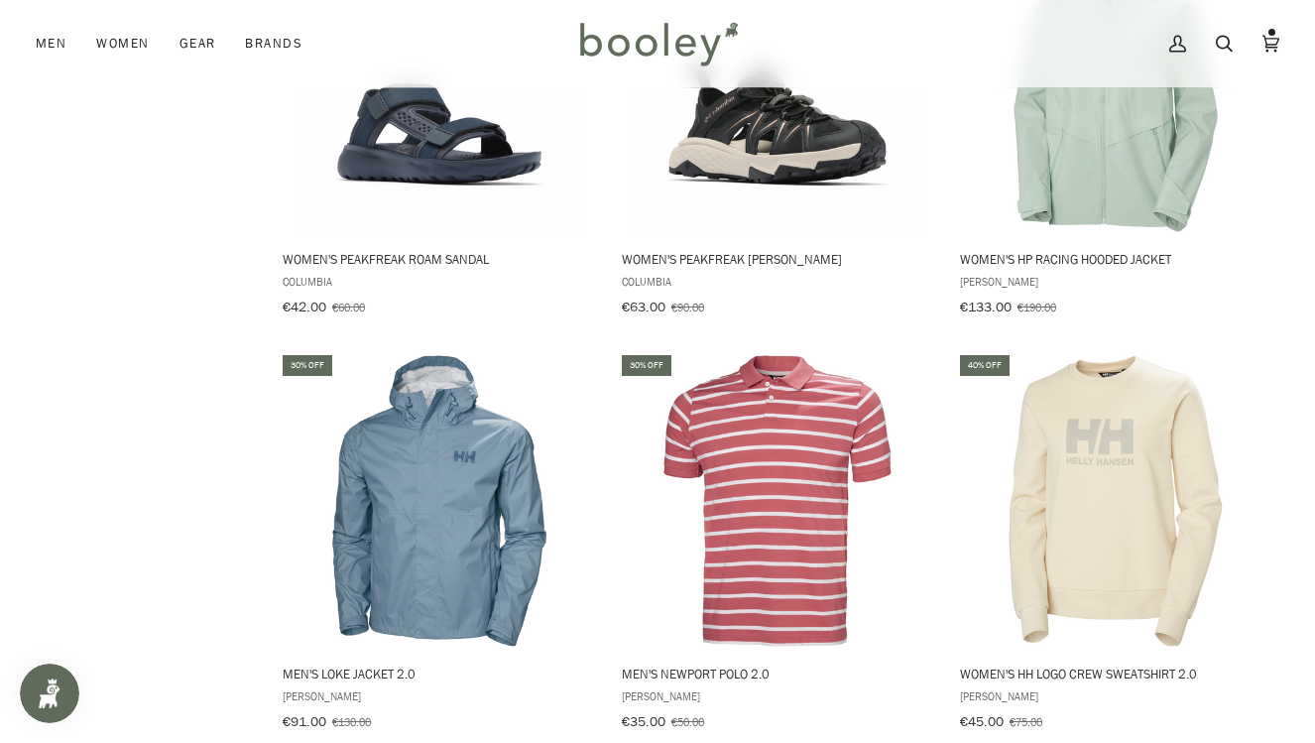
scroll to position [41581, 0]
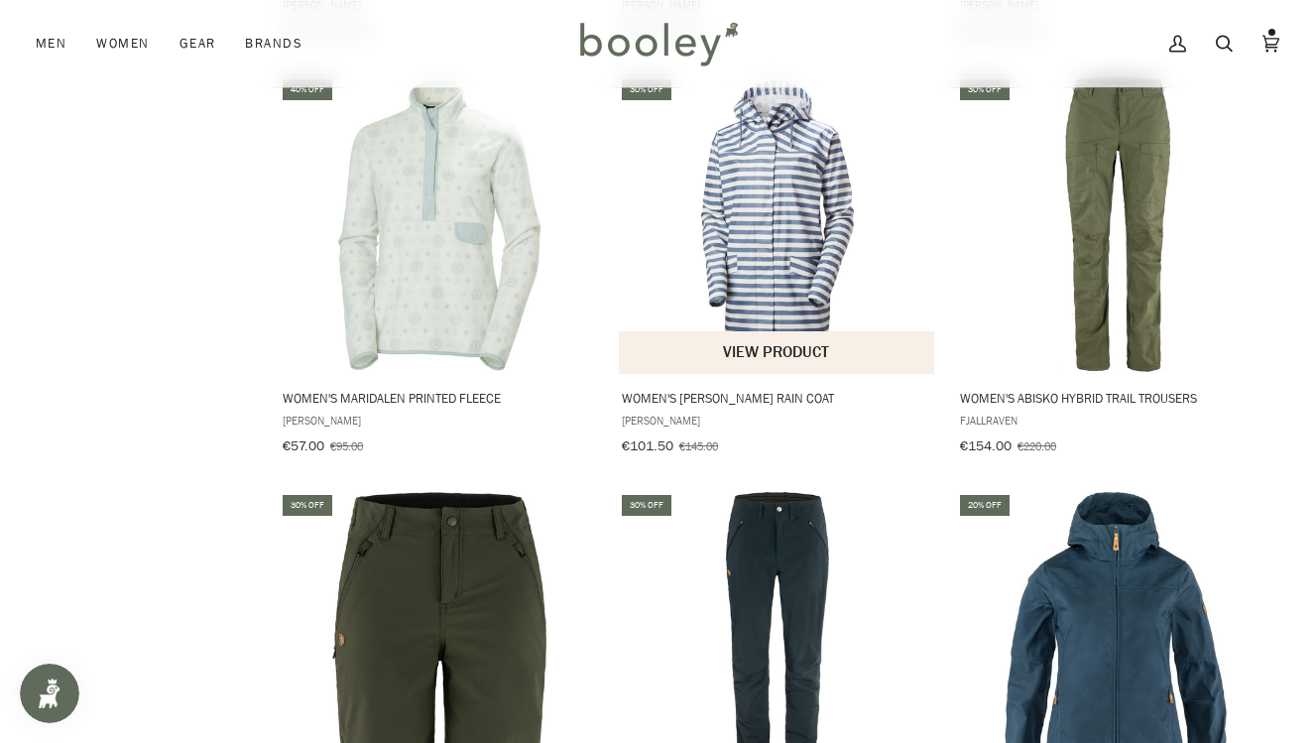
scroll to position [42270, 0]
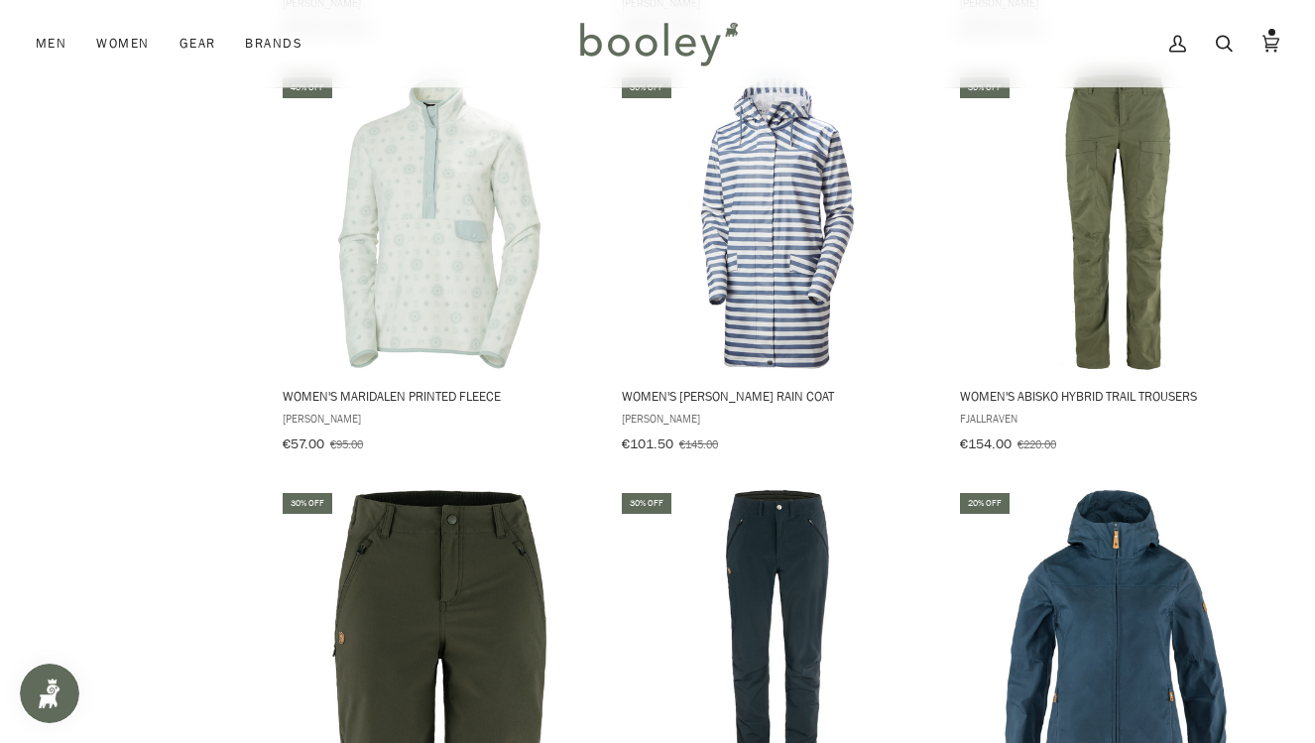
click at [808, 490] on img "Women's Abisko Trail Stretch Trousers" at bounding box center [777, 638] width 297 height 297
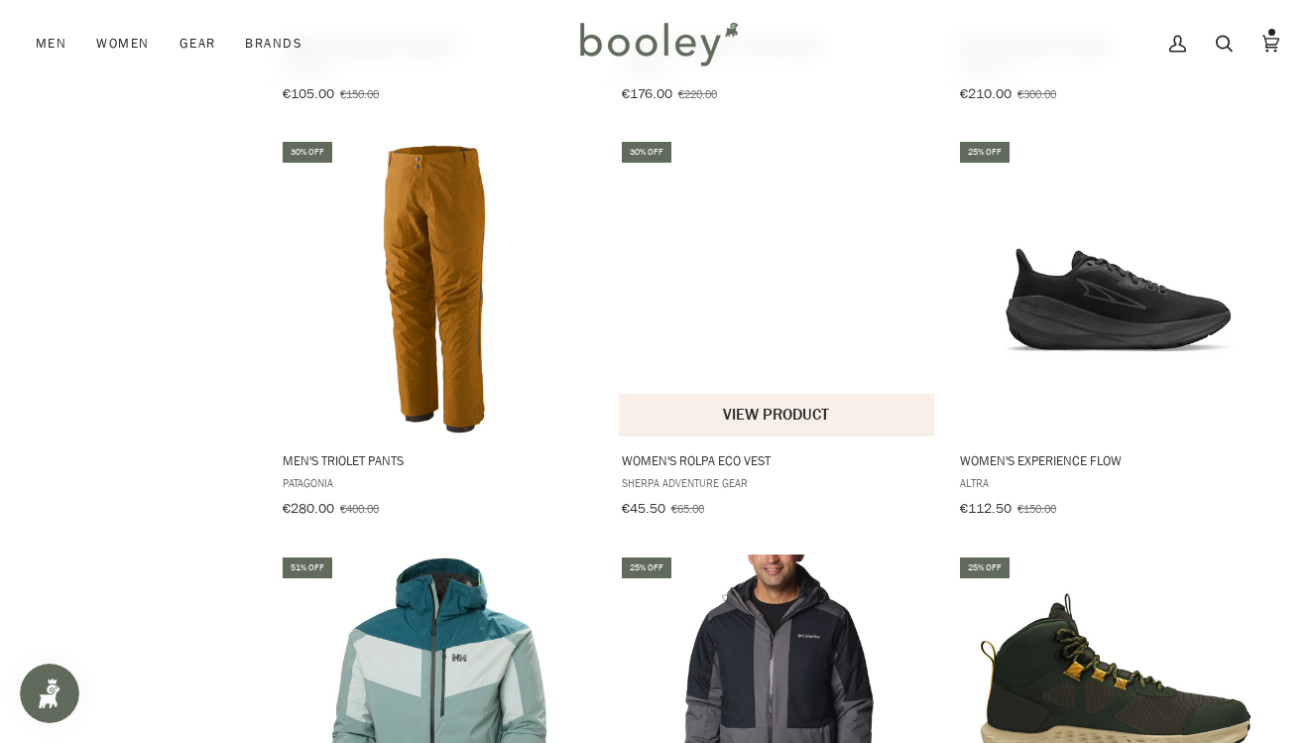
scroll to position [39687, 0]
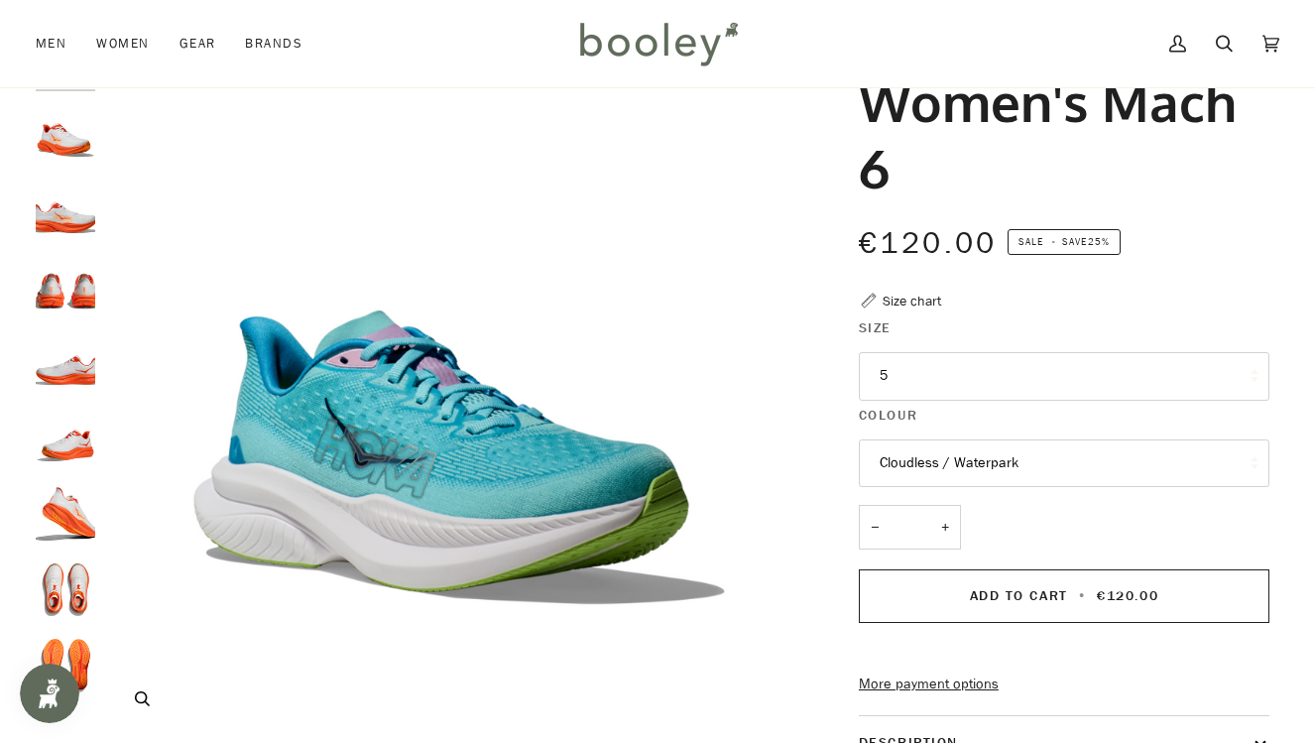
scroll to position [110, 0]
click at [956, 374] on button "5" at bounding box center [1064, 377] width 410 height 49
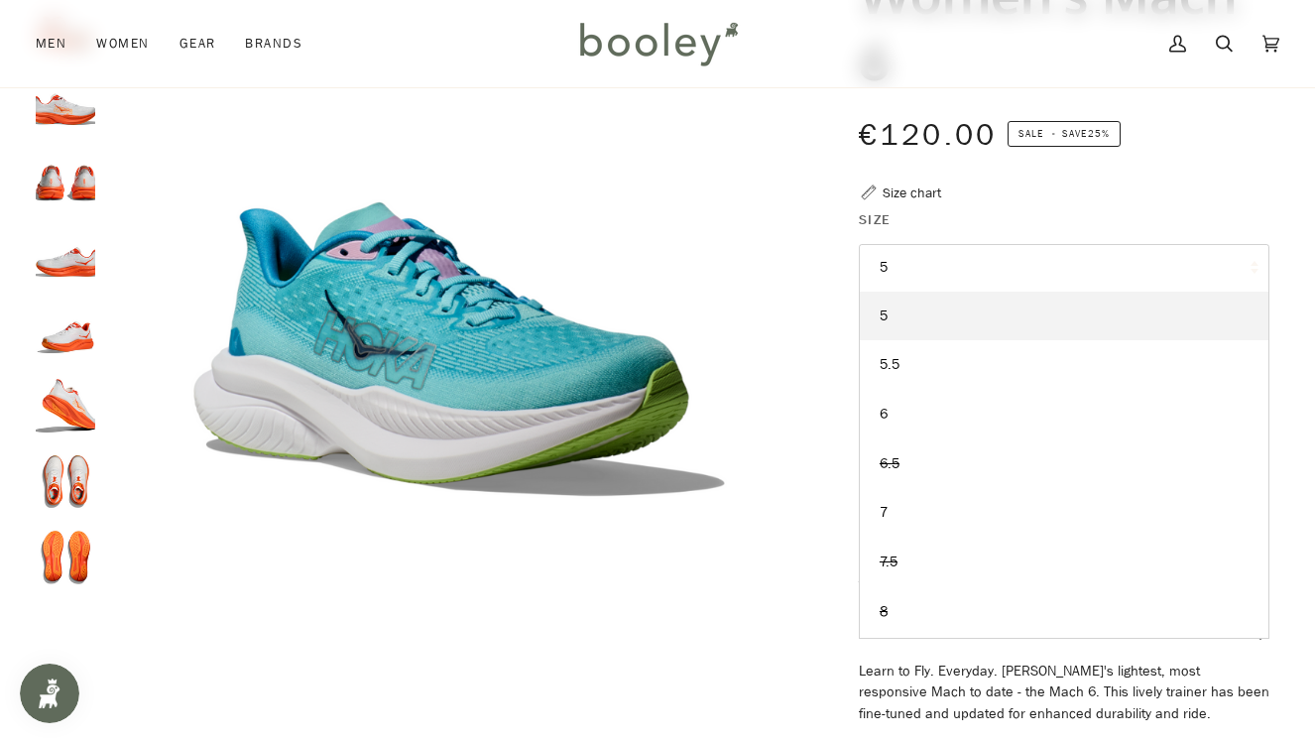
scroll to position [220, 0]
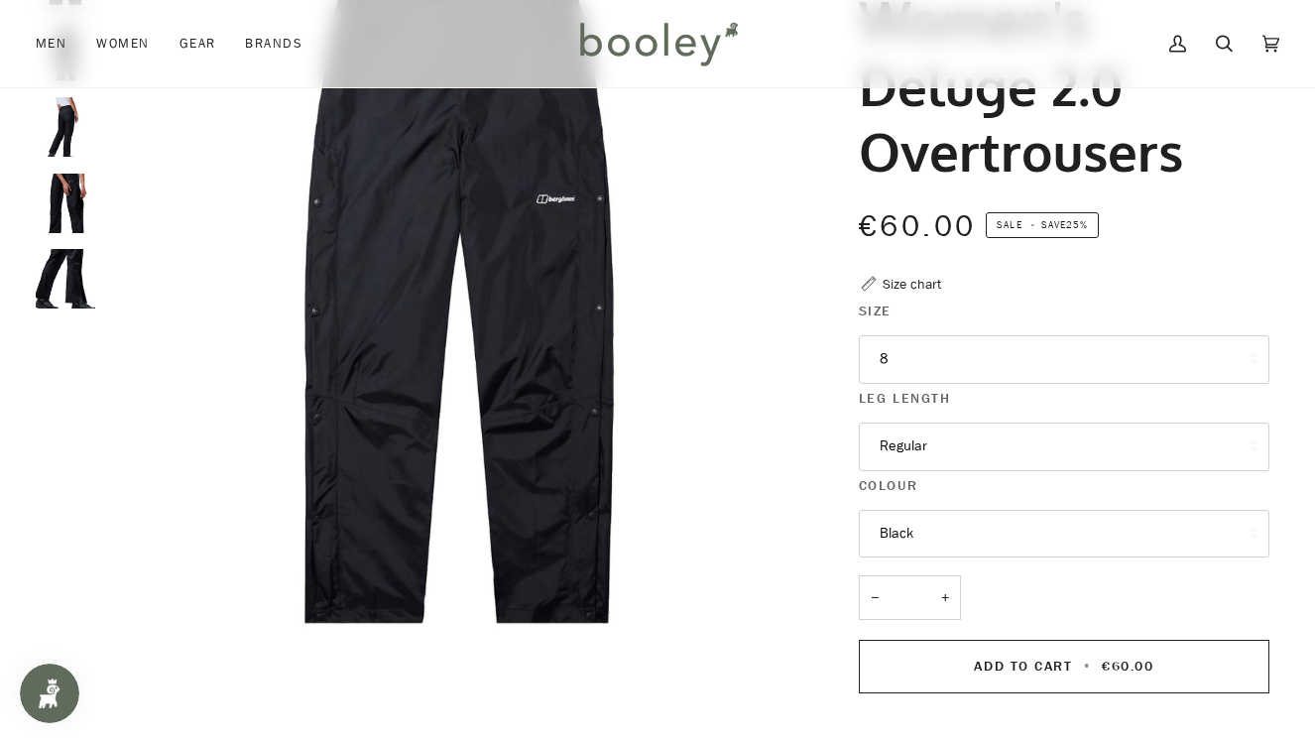
scroll to position [118, 0]
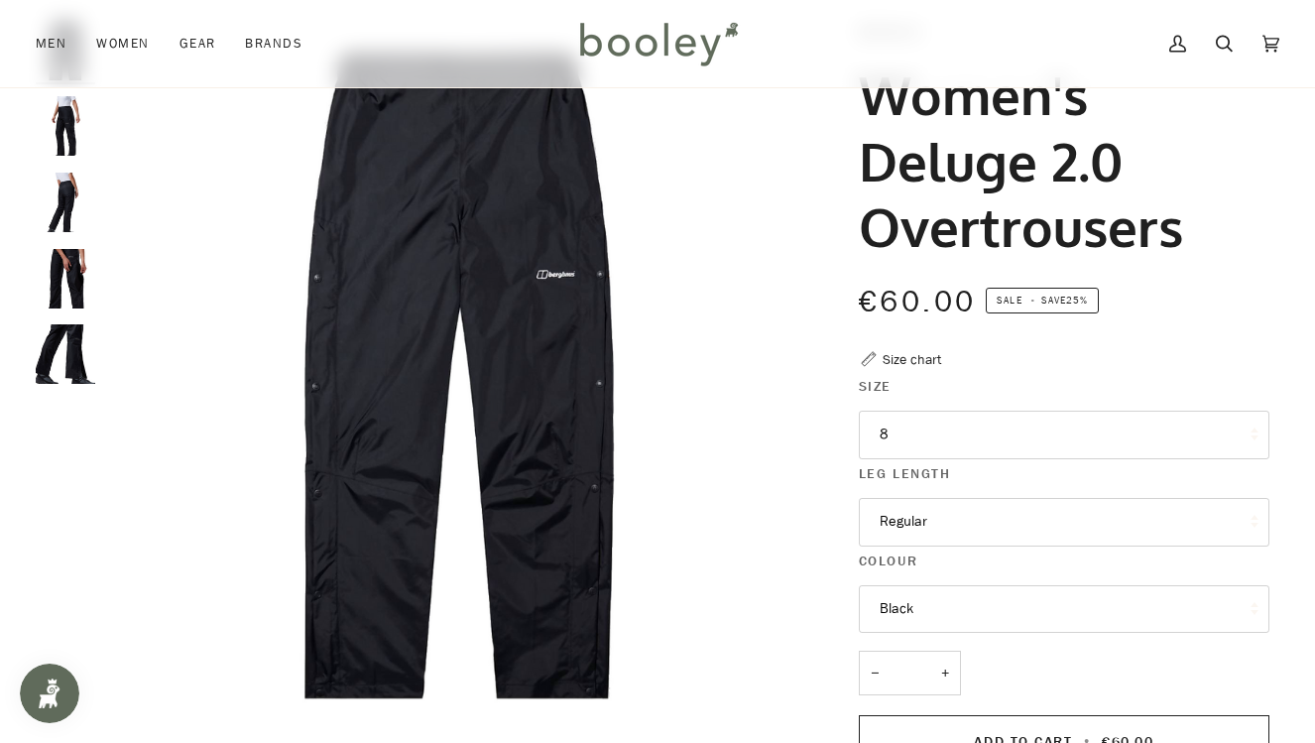
click at [918, 440] on button "8" at bounding box center [1064, 434] width 410 height 49
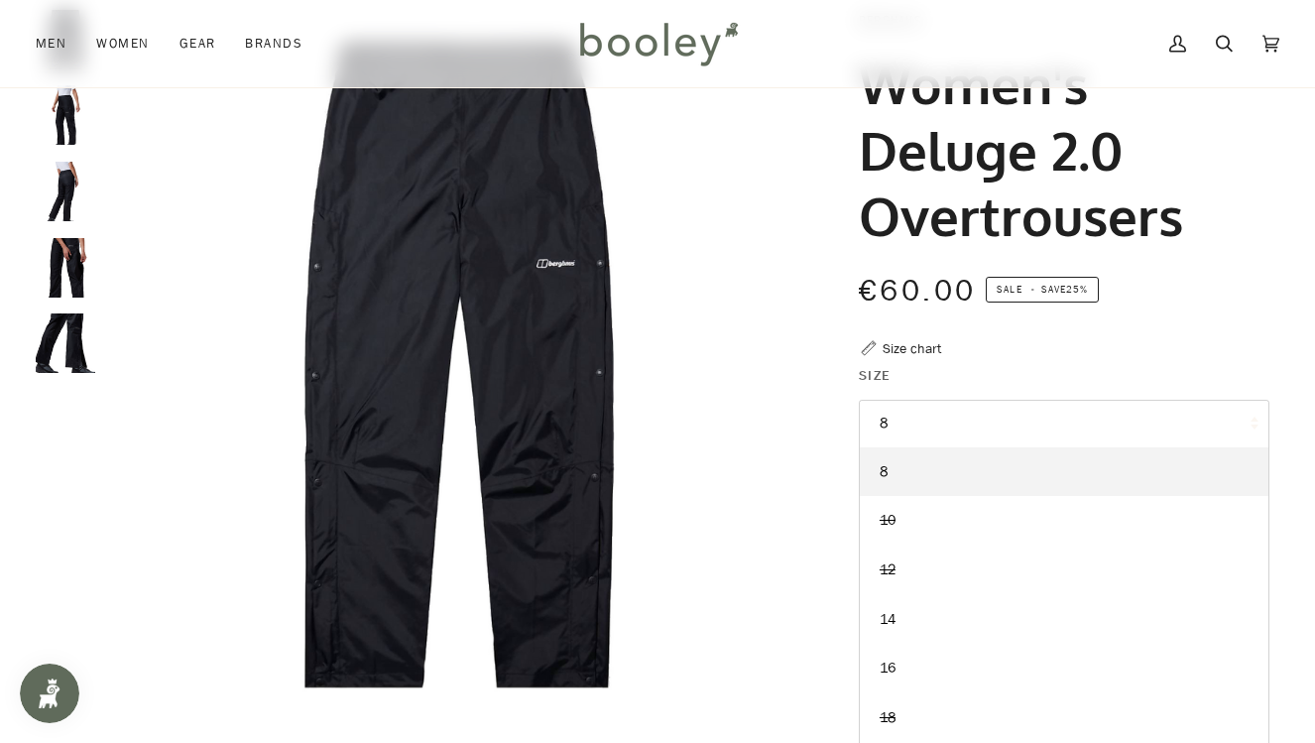
scroll to position [134, 0]
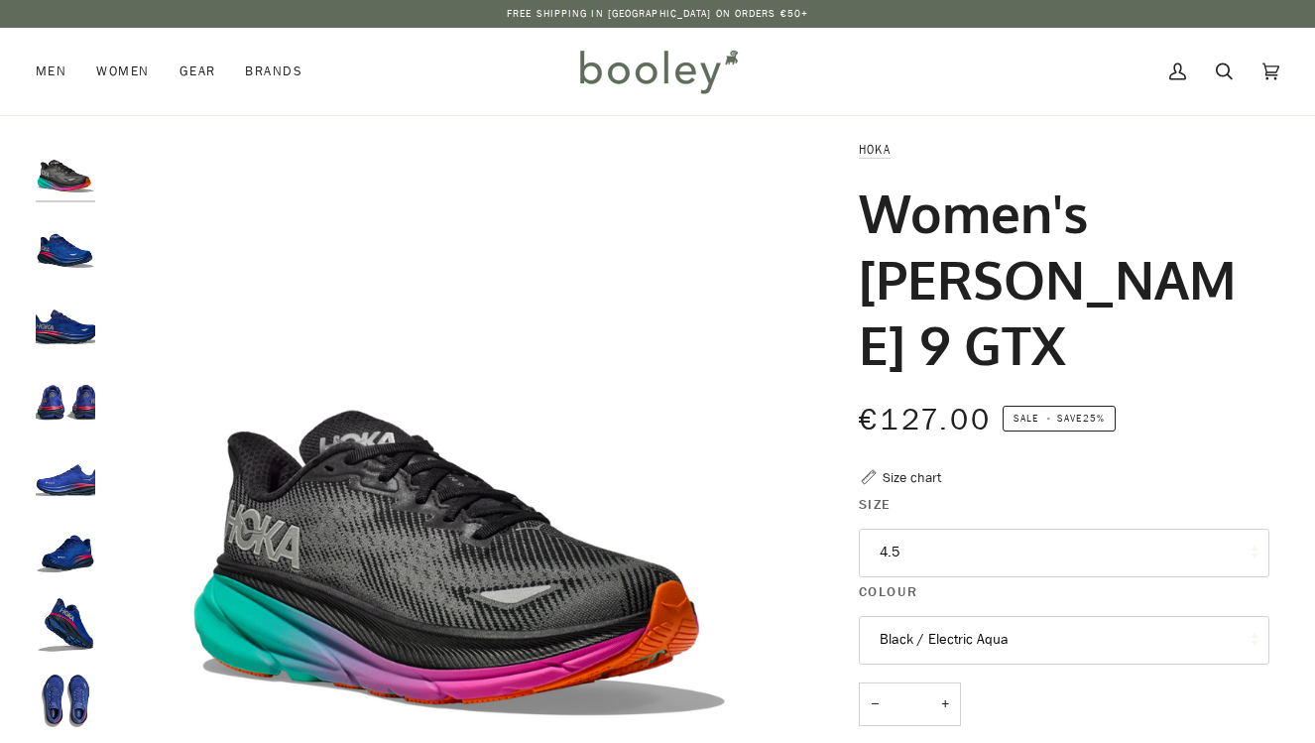
click at [925, 528] on button "4.5" at bounding box center [1064, 552] width 410 height 49
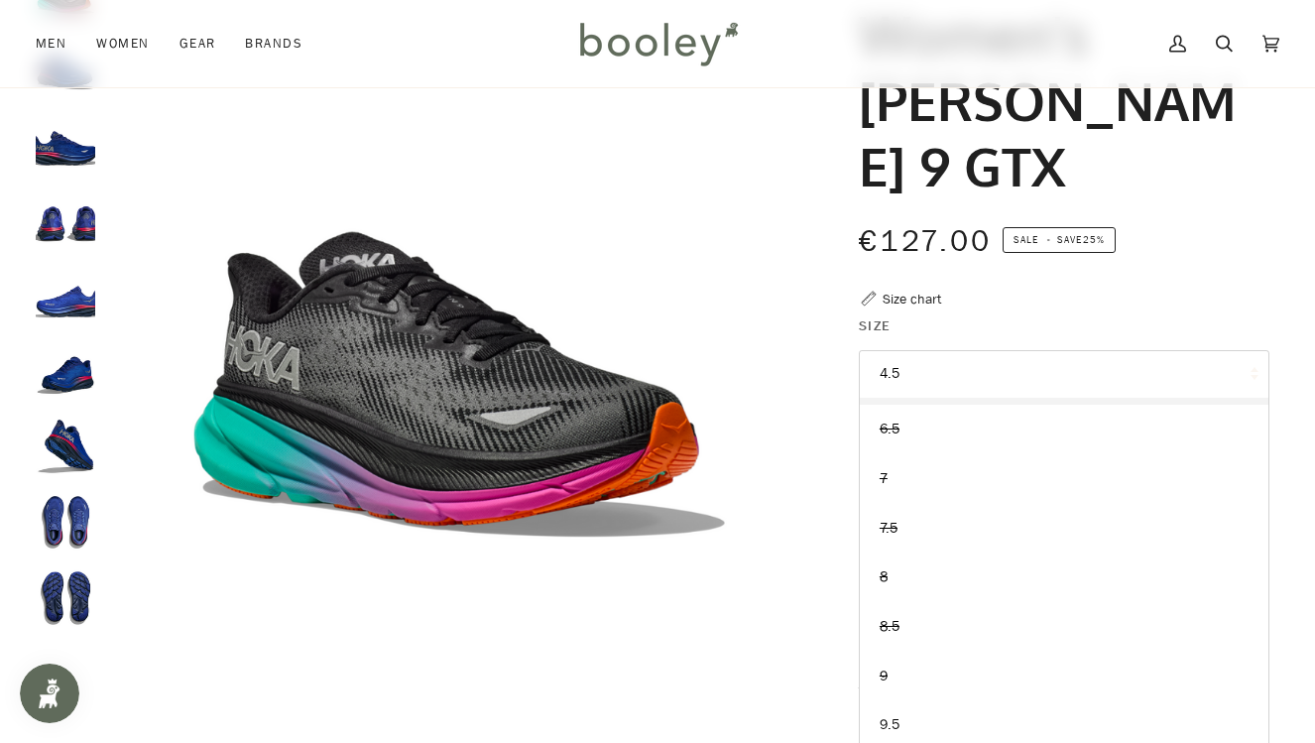
scroll to position [188, 0]
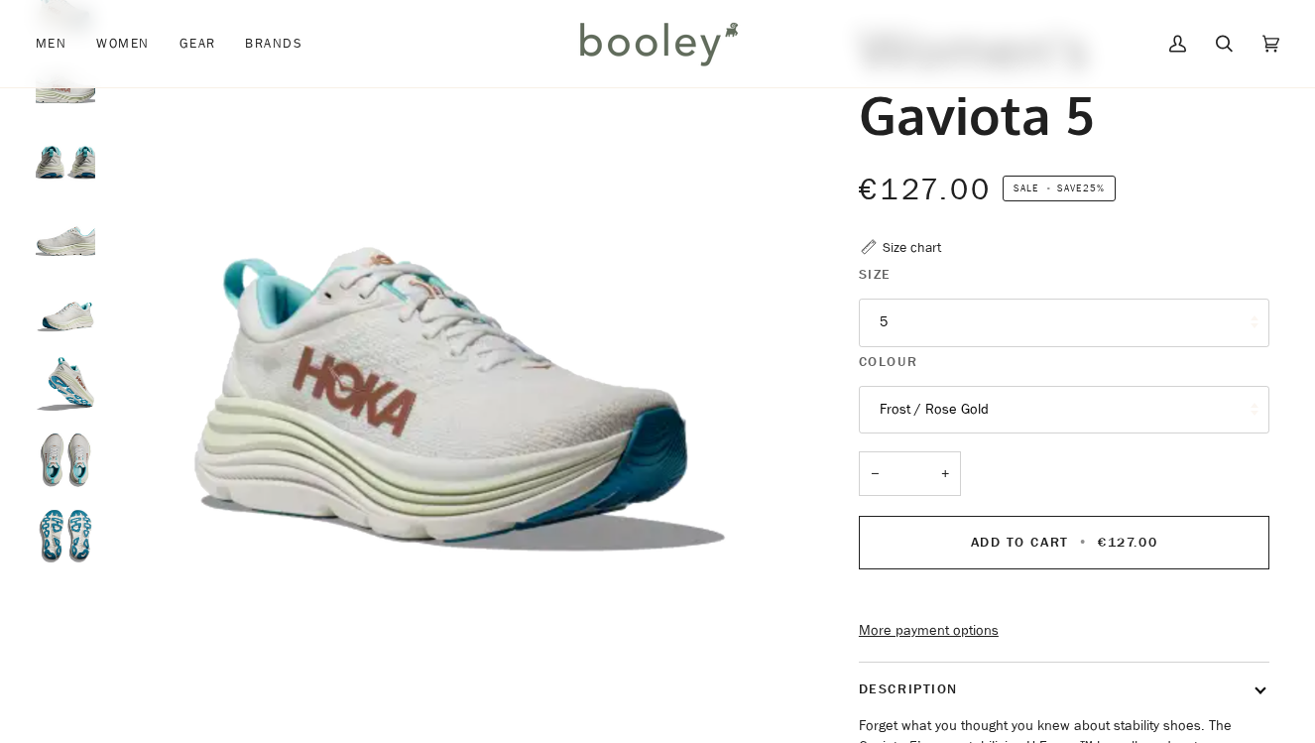
scroll to position [173, 0]
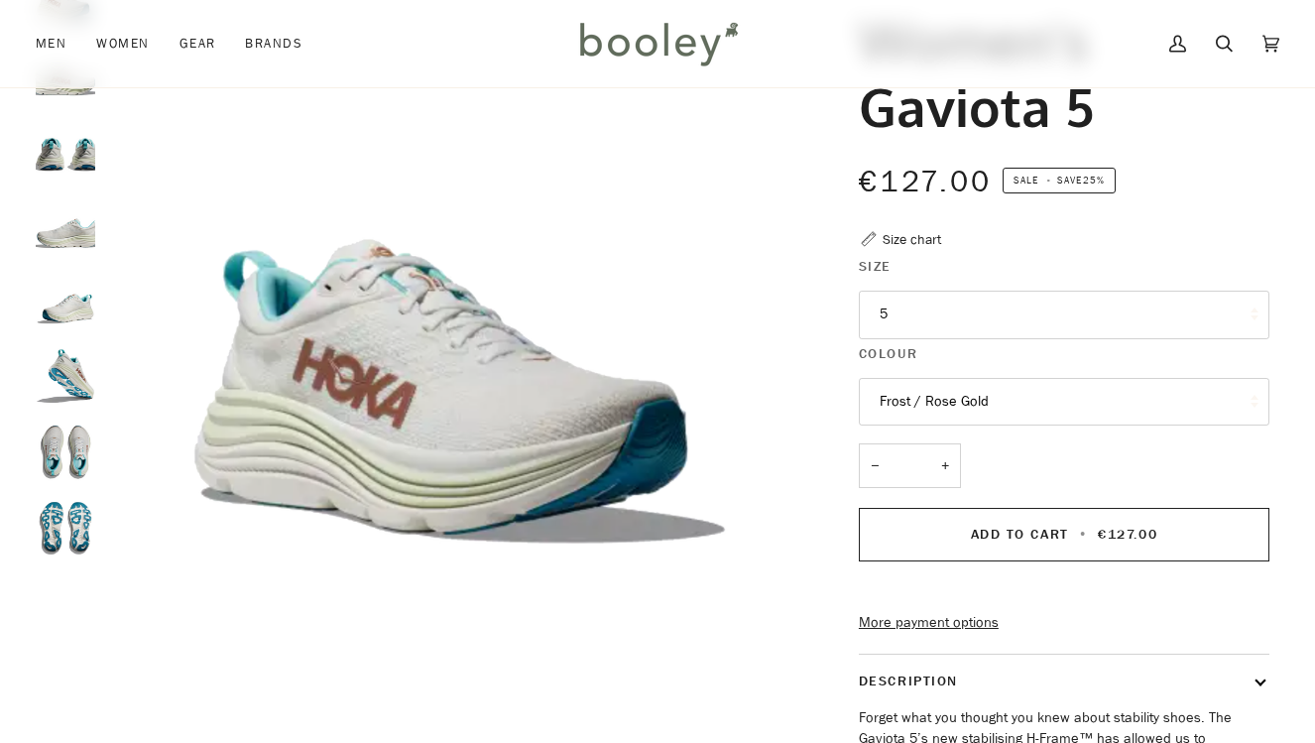
click at [907, 311] on button "5" at bounding box center [1064, 314] width 410 height 49
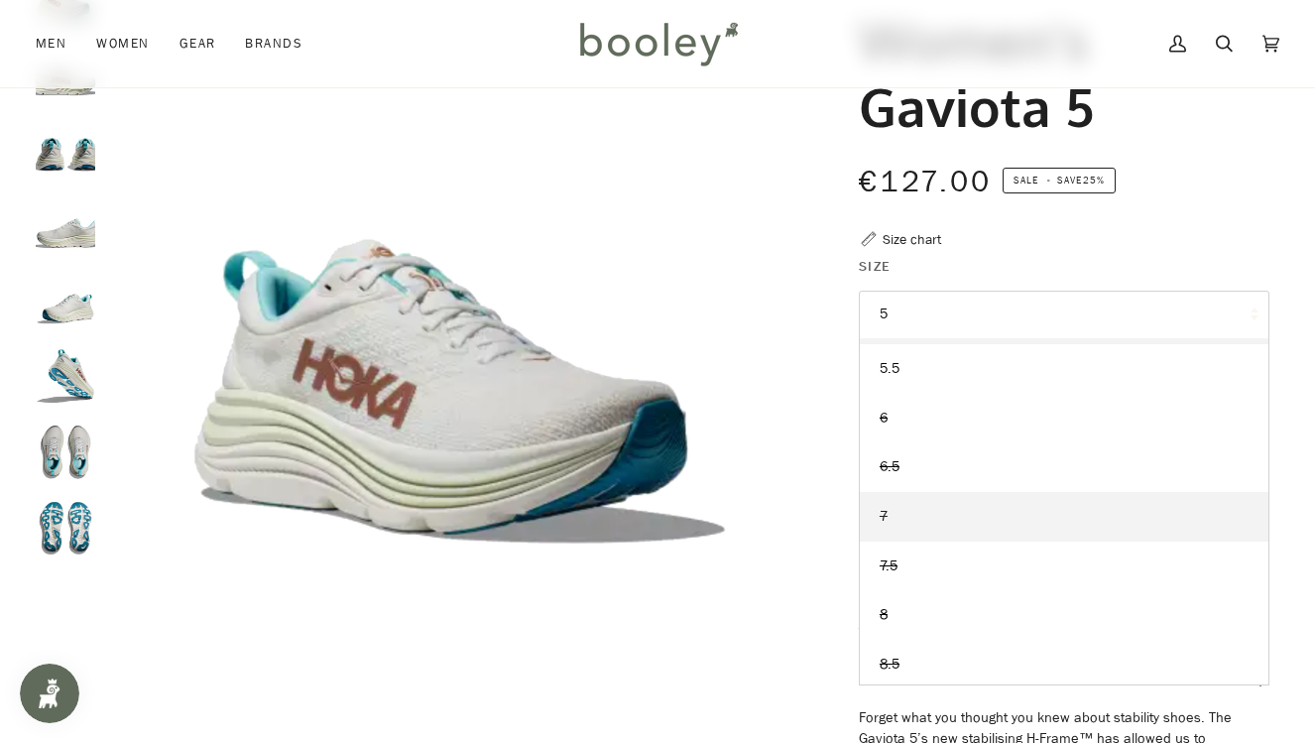
scroll to position [91, 0]
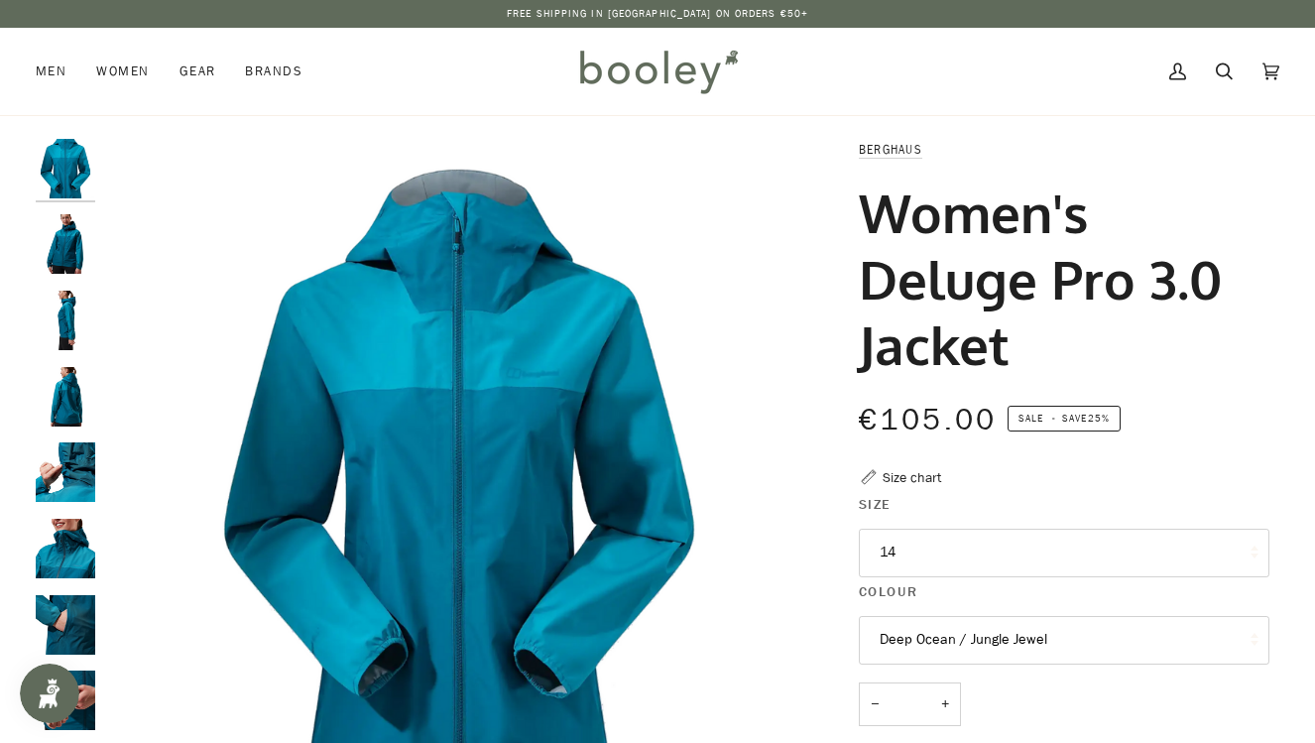
click at [75, 475] on img "Berghaus Women's Deluge Pro 3.0 Jacket - Booley Galway" at bounding box center [65, 471] width 59 height 59
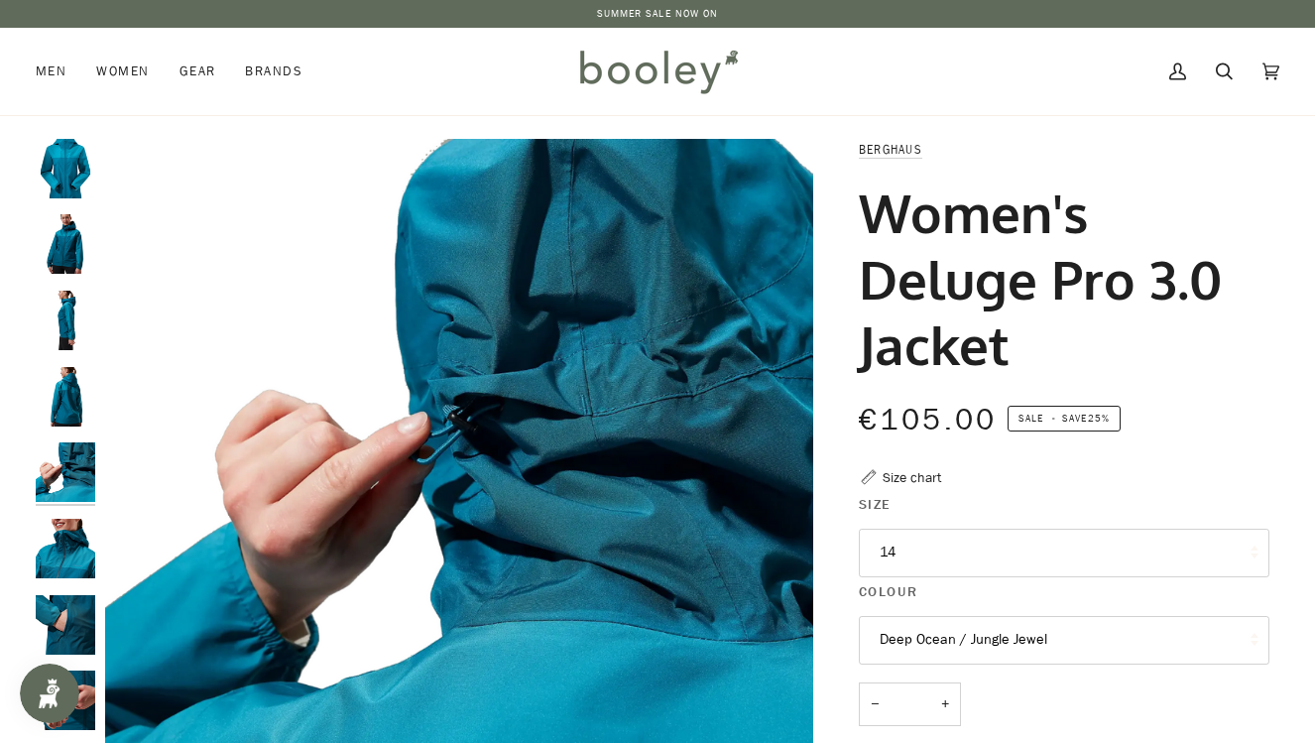
click at [67, 324] on img "Berghaus Women's Deluge Pro 3.0 Jacket - Booley Galway" at bounding box center [65, 319] width 59 height 59
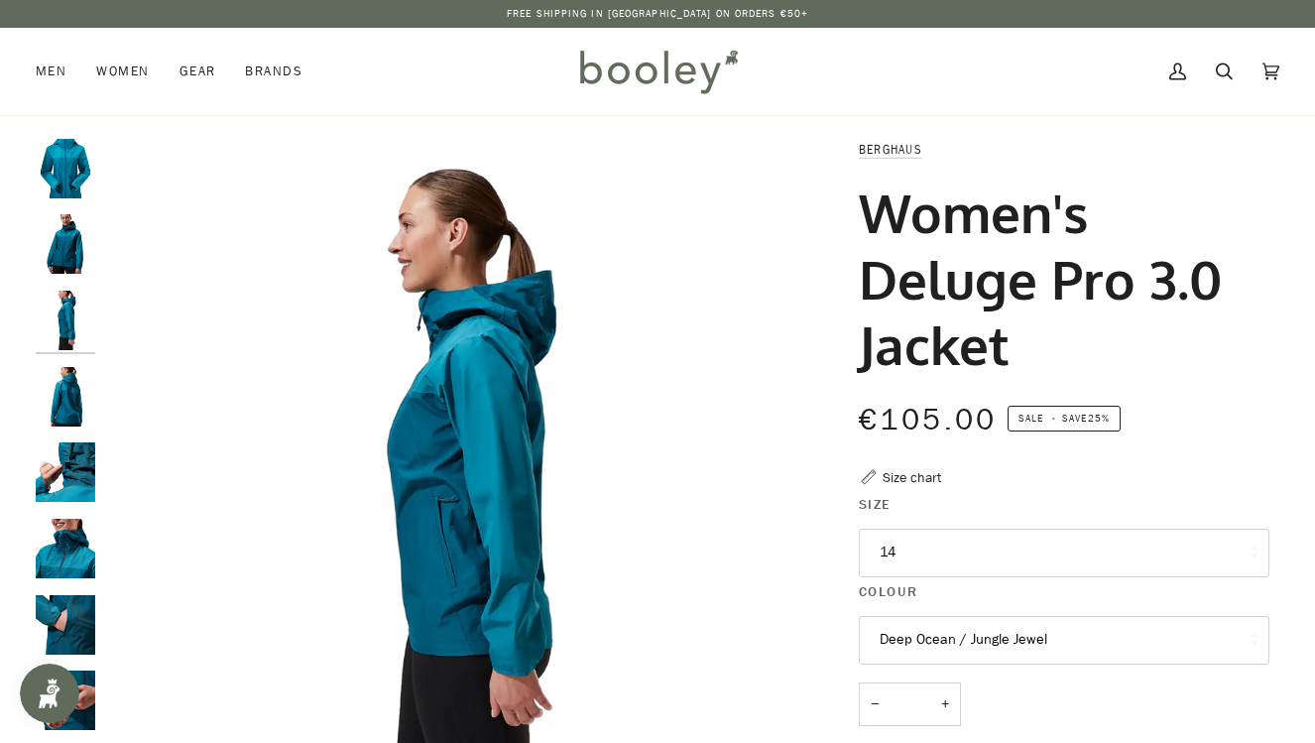
click at [81, 682] on img "Berghaus Women's Deluge Pro 3.0 Jacket - Booley Galway" at bounding box center [65, 699] width 59 height 59
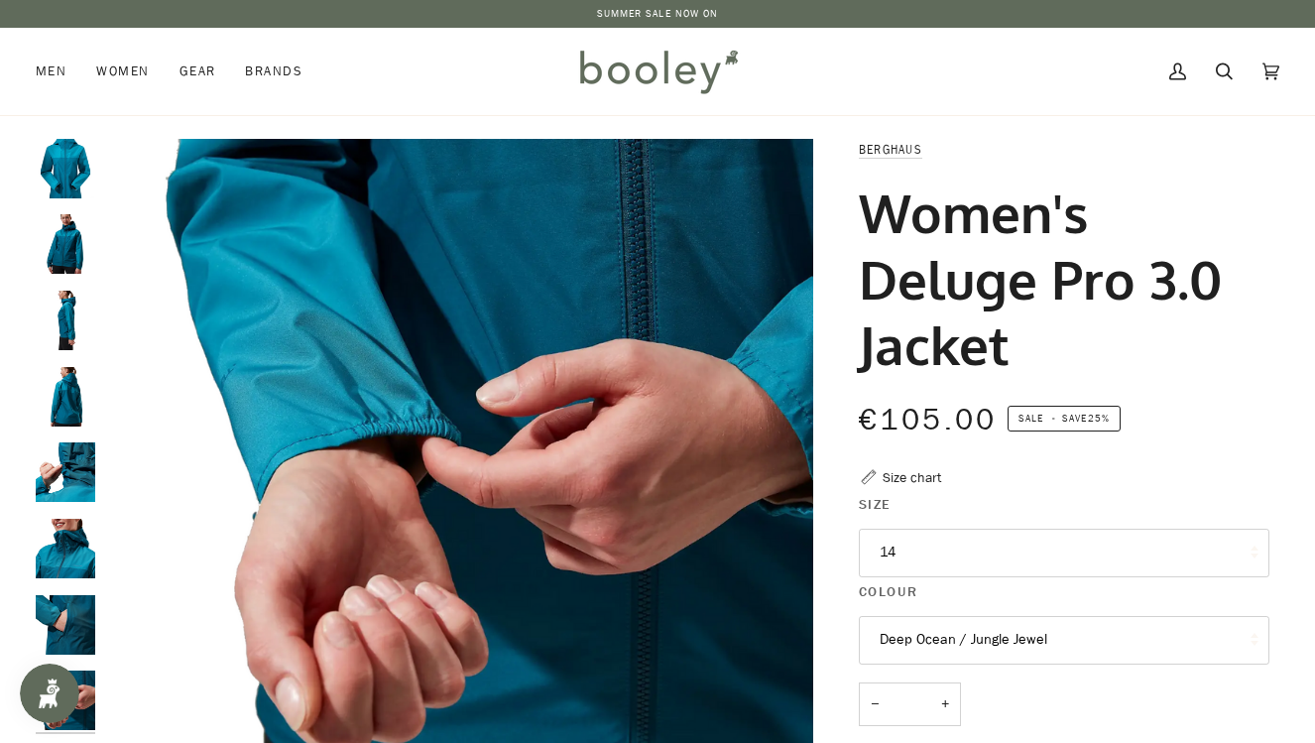
click at [75, 176] on img "Berghaus Women's Deluge Pro 3.0 Jacket Deep Ocean / Jungle Jewel - Booley Galway" at bounding box center [65, 168] width 59 height 59
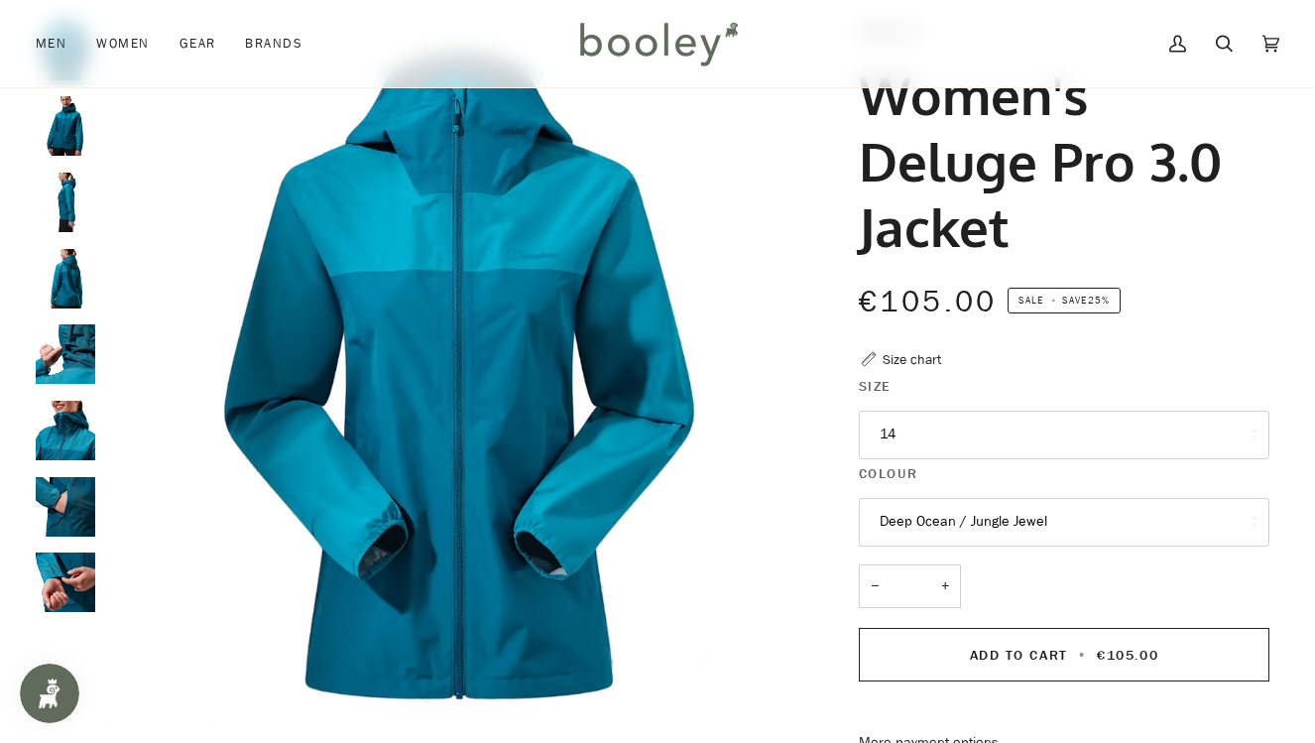
scroll to position [129, 0]
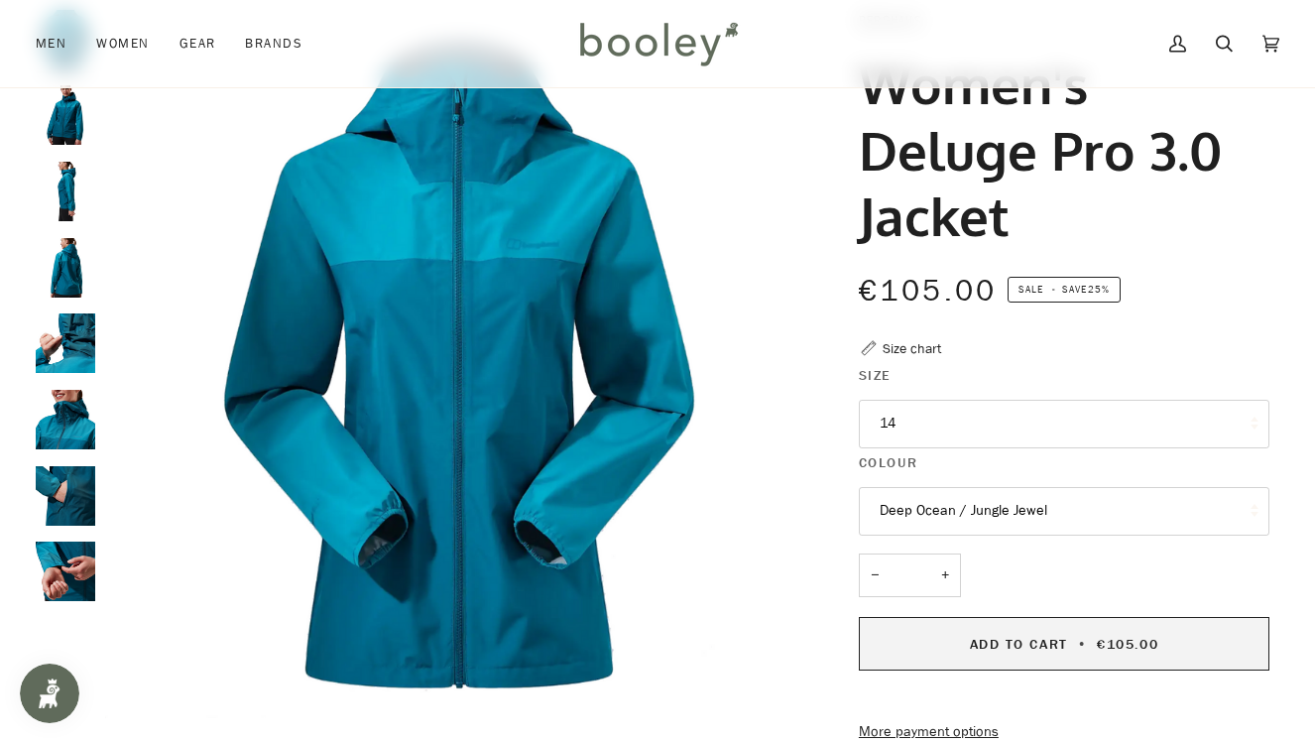
click at [1057, 643] on span "Add to Cart" at bounding box center [1019, 644] width 98 height 19
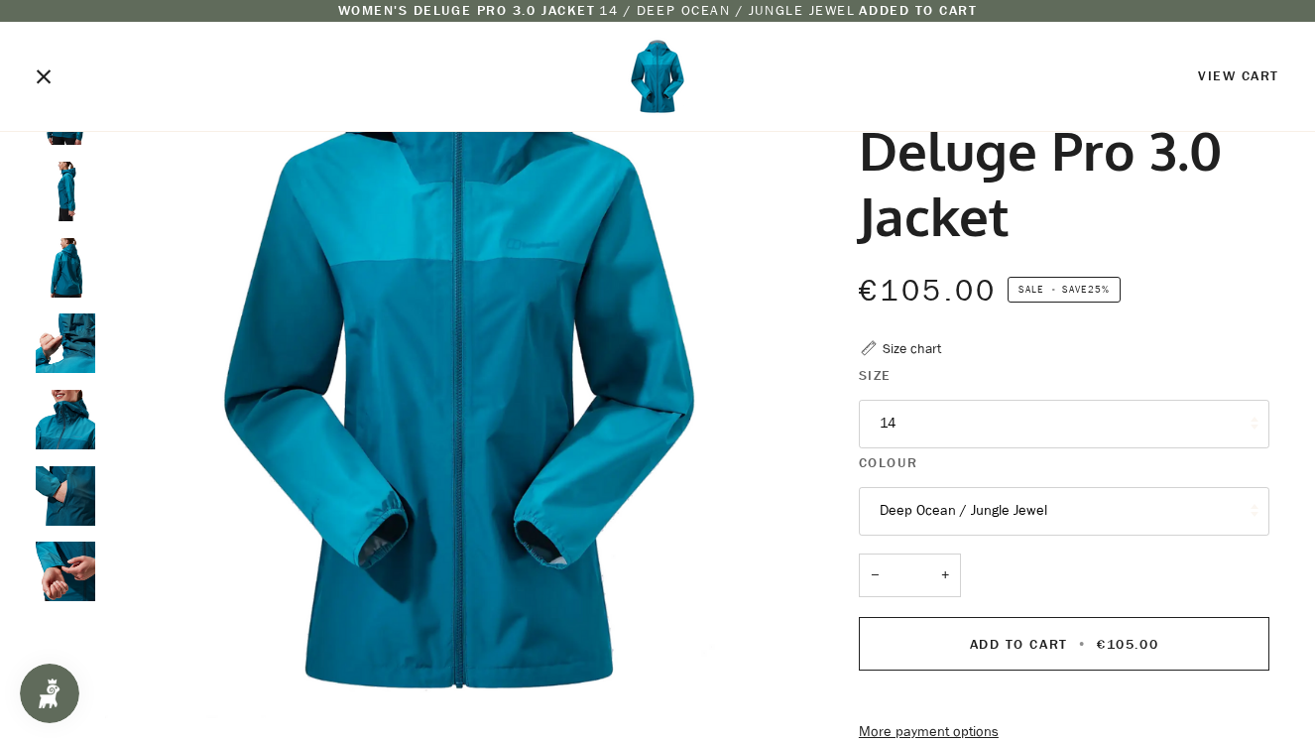
click at [41, 73] on icon "Close" at bounding box center [44, 76] width 14 height 14
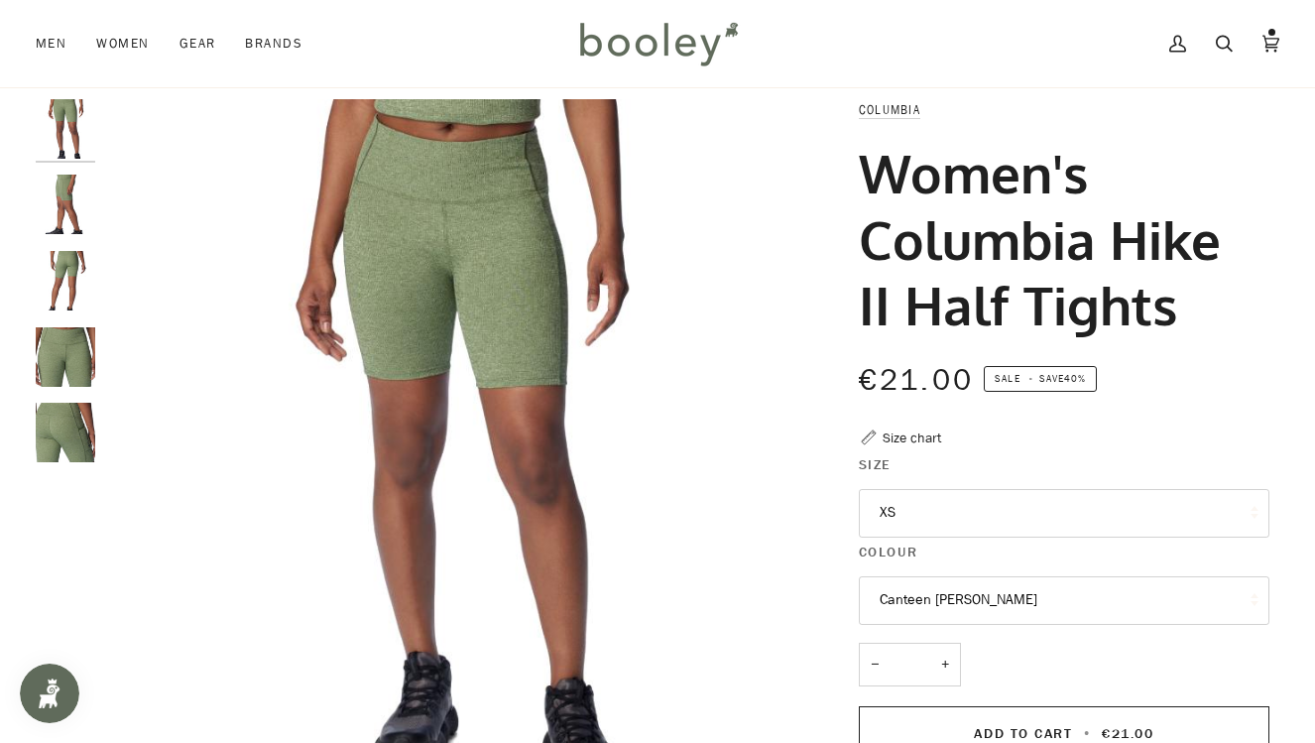
click at [69, 424] on img "Columbia Women's Columbia Move 1/2 Tight Canteen Heather - Booley Galway" at bounding box center [65, 432] width 59 height 59
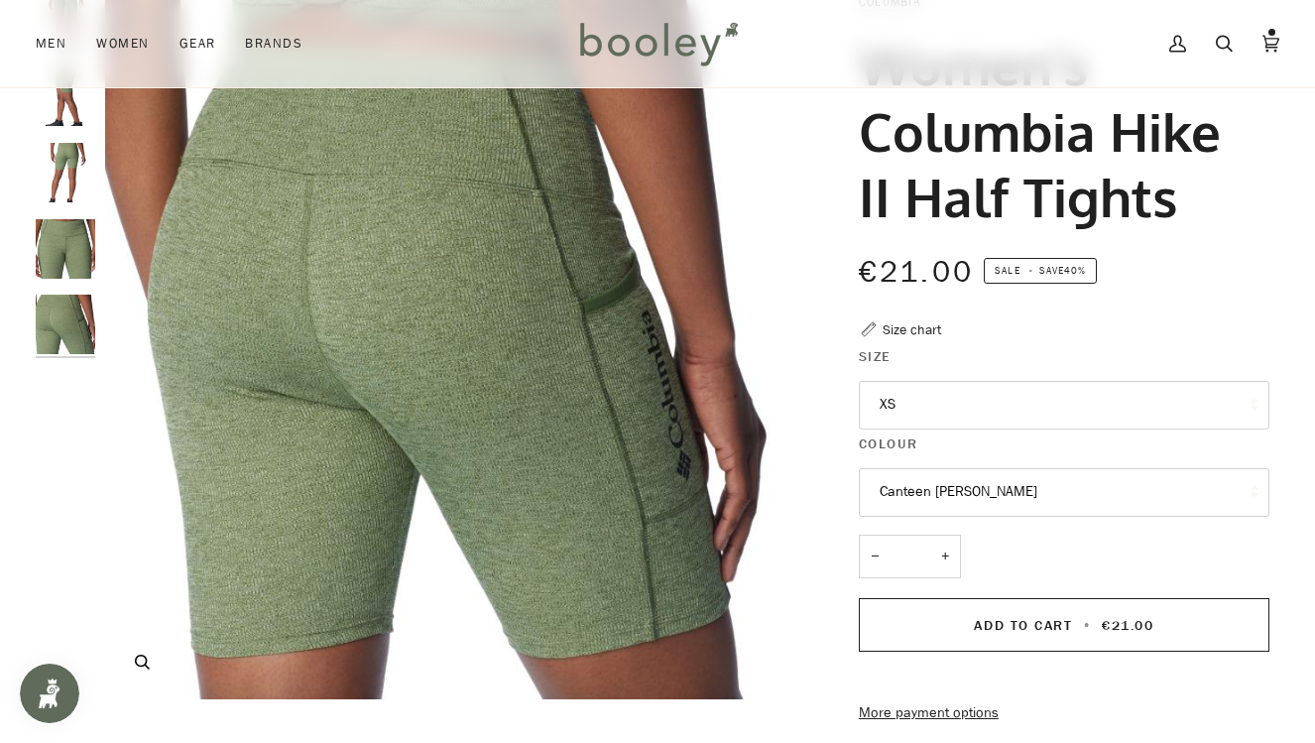
scroll to position [146, 0]
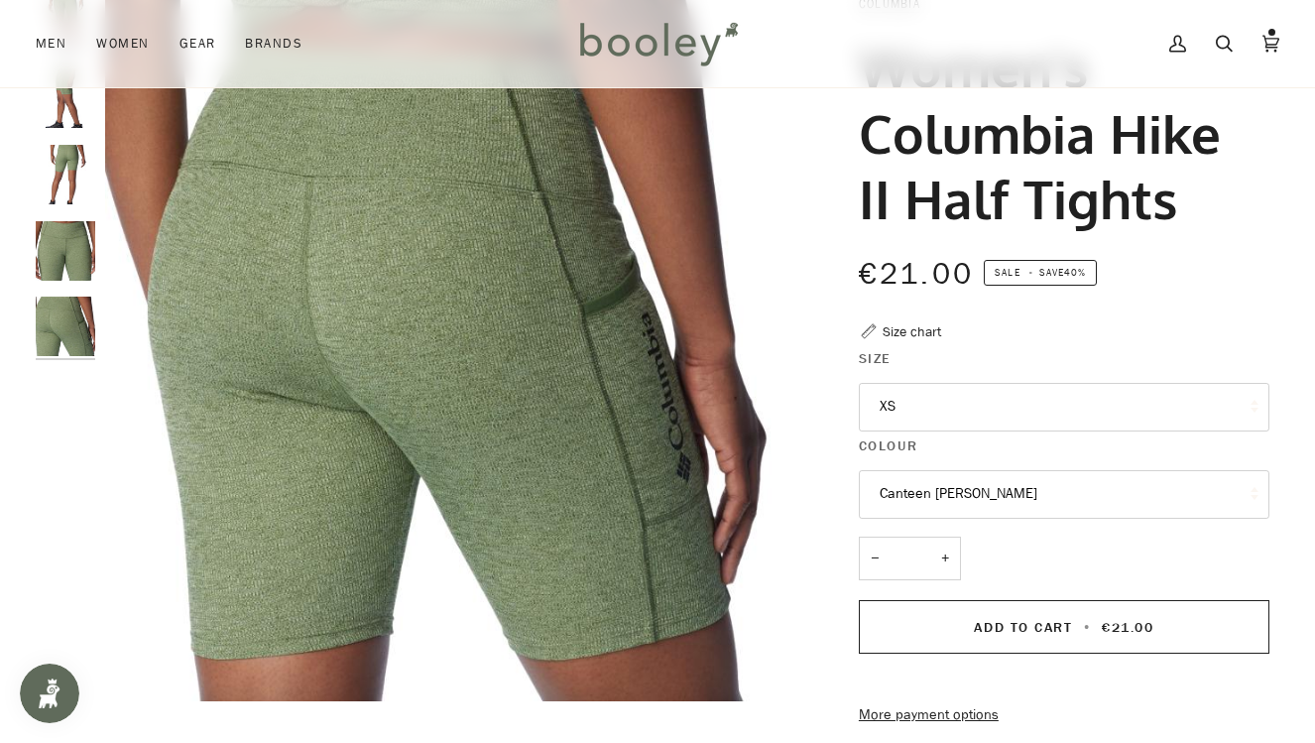
click at [898, 409] on button "XS" at bounding box center [1064, 407] width 410 height 49
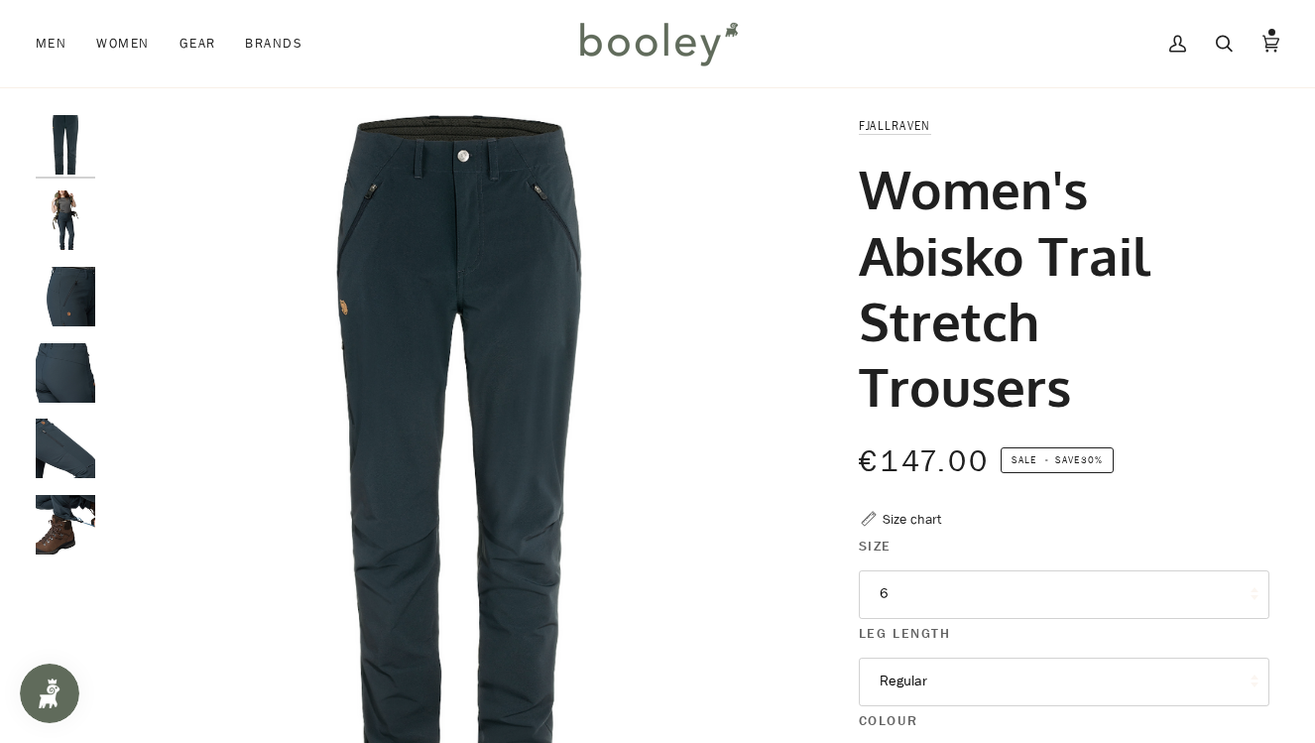
scroll to position [23, 0]
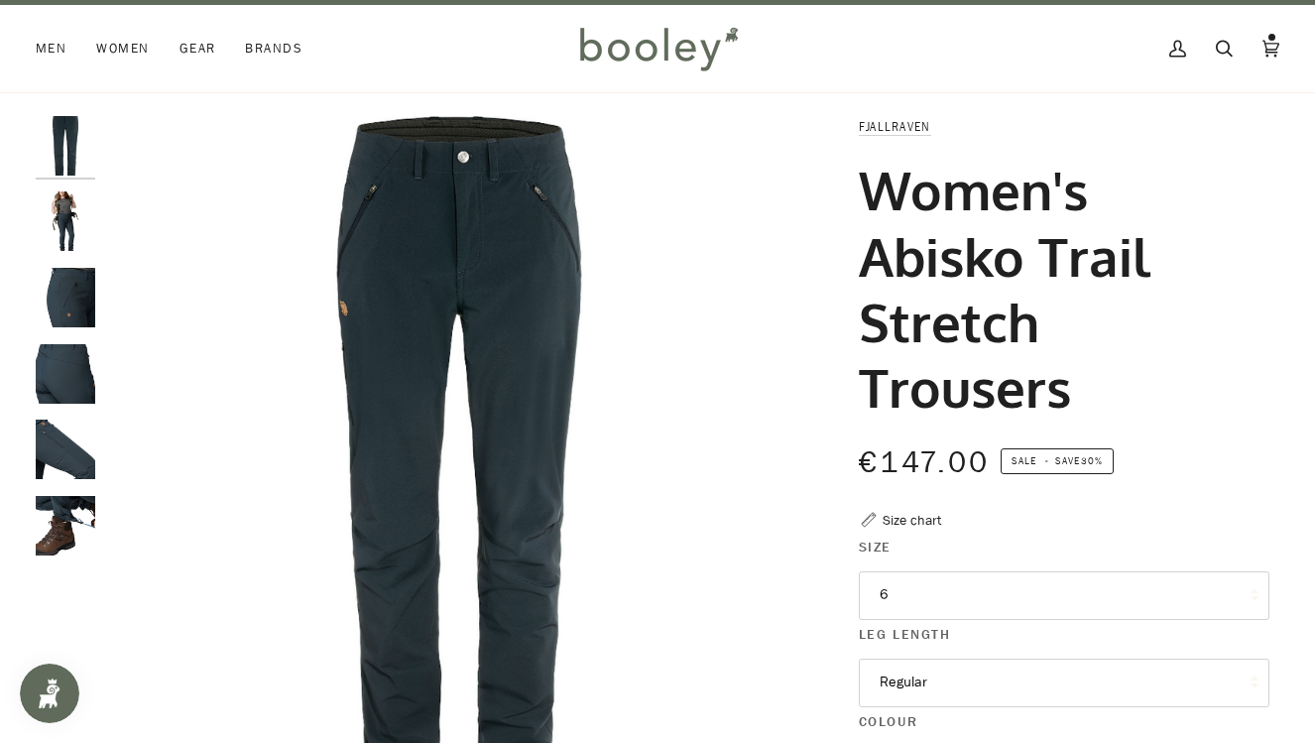
click at [61, 211] on img "Fjallraven Women's Abisko Trail Stretch Trousers Dark Navy - Booley Galway" at bounding box center [65, 220] width 59 height 59
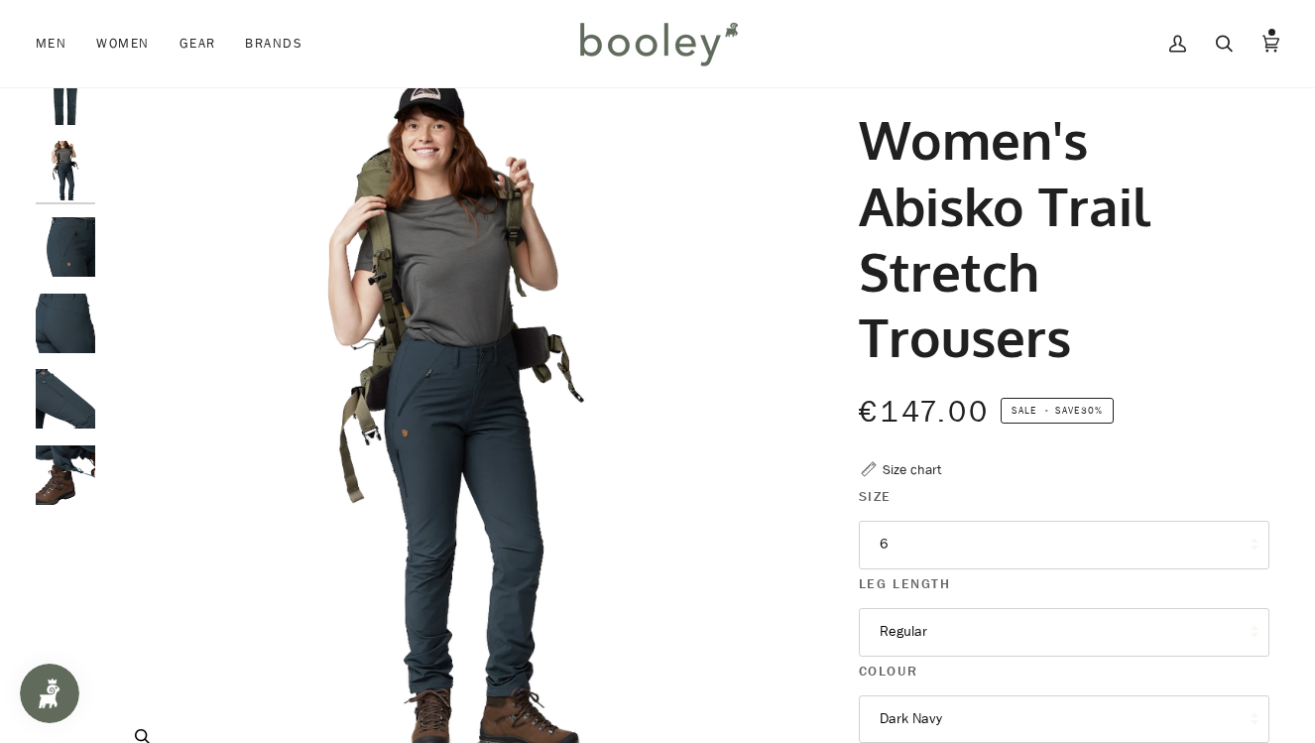
scroll to position [71, 0]
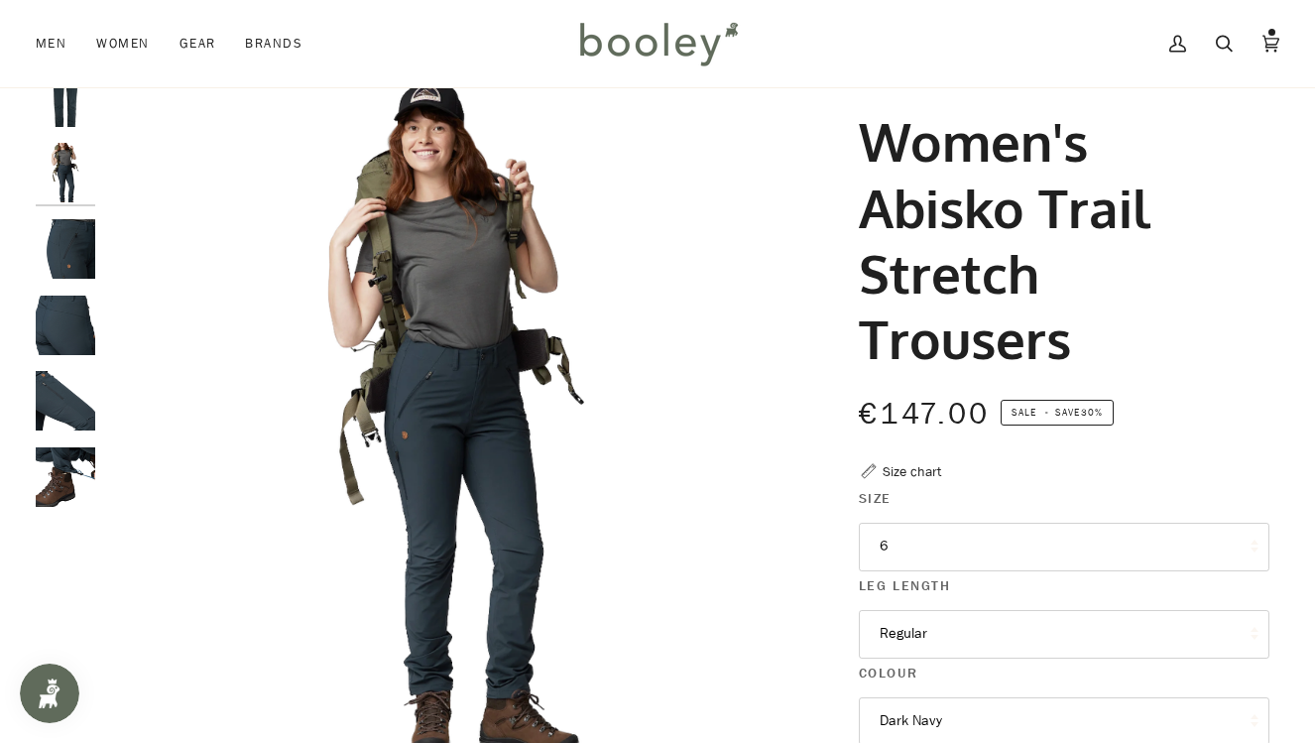
click at [61, 477] on img "Fjallraven Women's Abisko Trail Stretch Trousers Dark Navy - Booley Galway" at bounding box center [65, 476] width 59 height 59
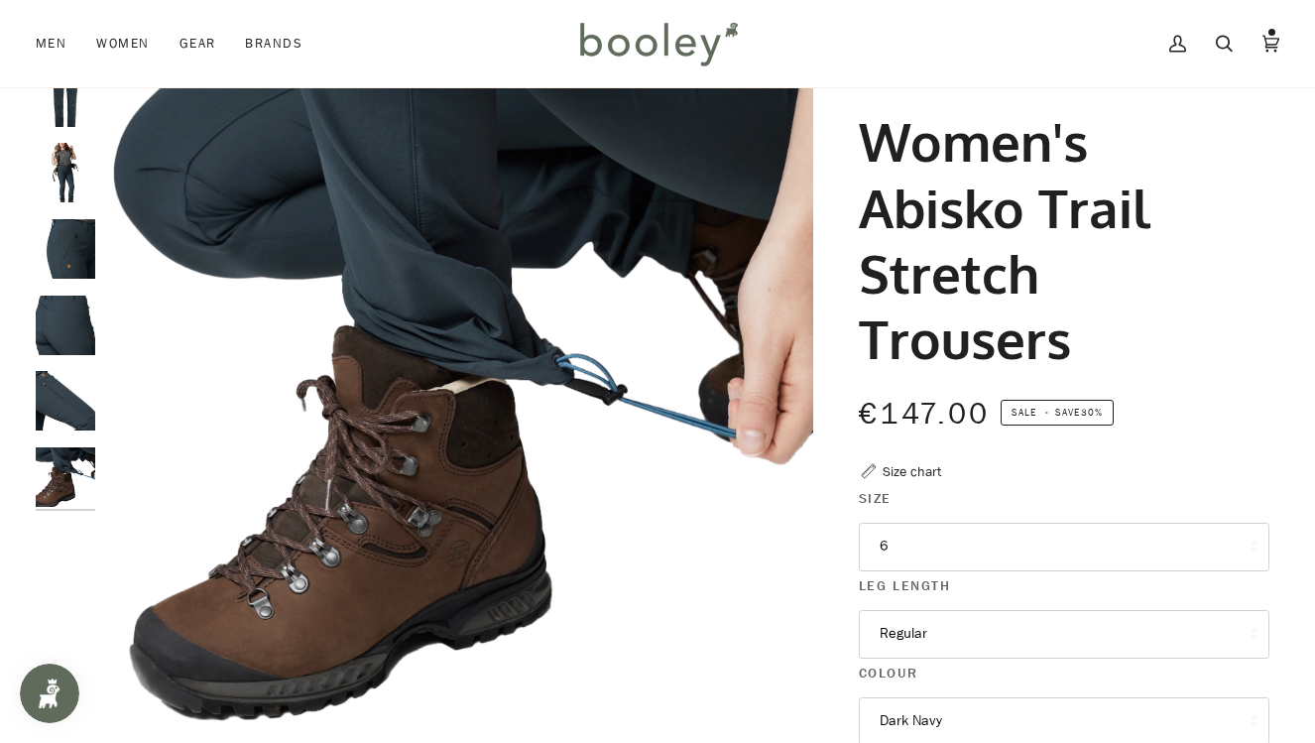
click at [72, 404] on img "Fjallraven Women's Abisko Trail Stretch Trousers Dark Navy - Booley Galway" at bounding box center [65, 400] width 59 height 59
